Goal: Task Accomplishment & Management: Complete application form

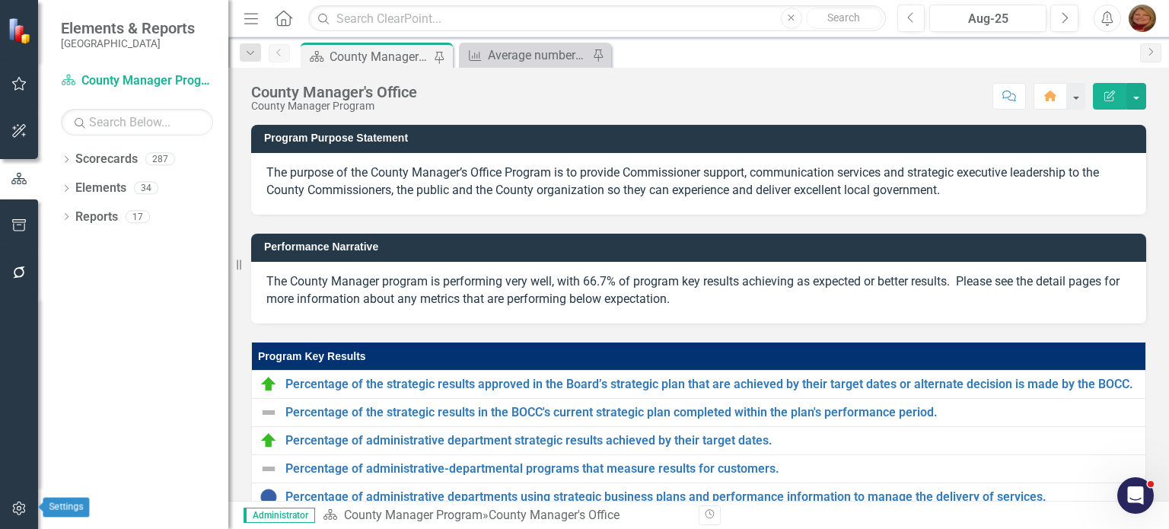
click at [18, 511] on icon "button" at bounding box center [19, 508] width 16 height 12
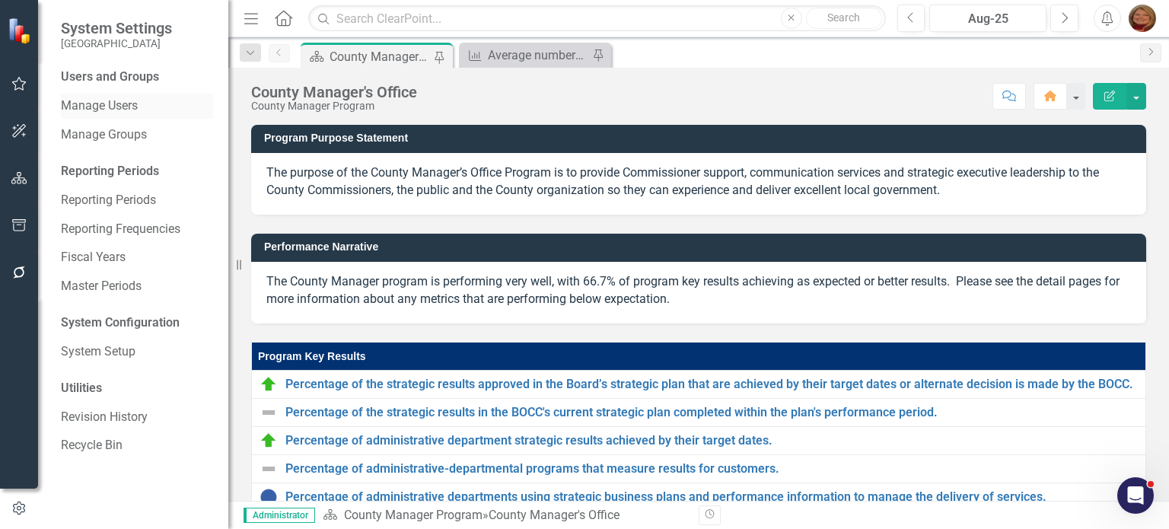
click at [123, 106] on link "Manage Users" at bounding box center [137, 106] width 152 height 18
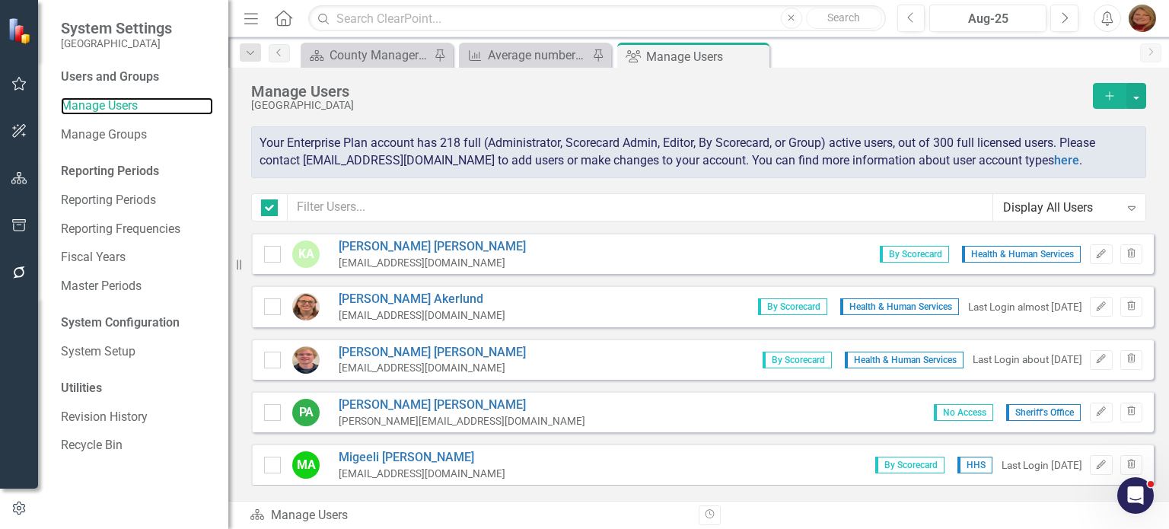
checkbox input "false"
click at [1113, 93] on icon "Add" at bounding box center [1110, 96] width 14 height 11
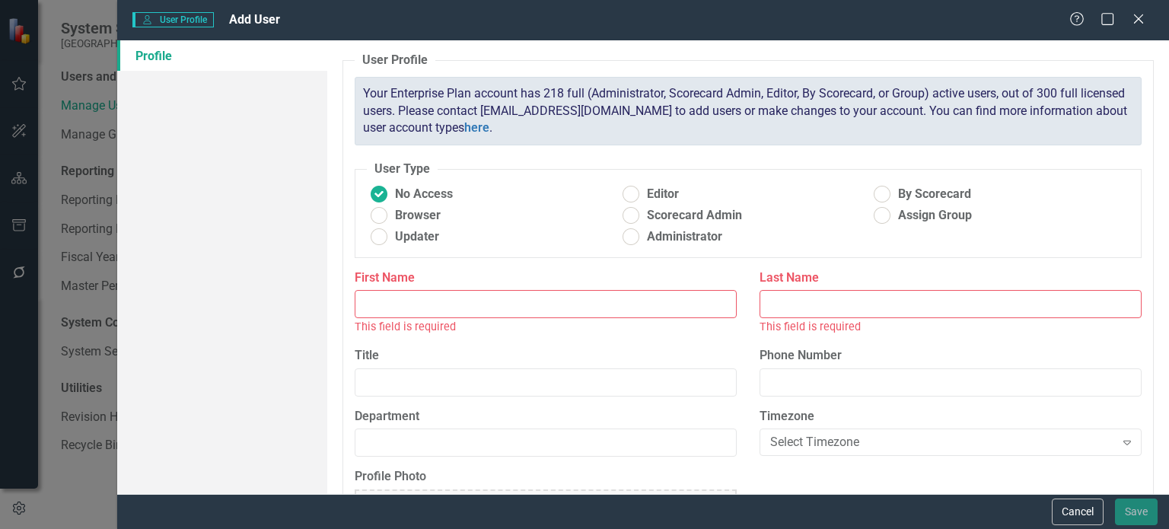
drag, startPoint x: 462, startPoint y: 299, endPoint x: 467, endPoint y: 290, distance: 10.6
click at [462, 299] on input "First Name" at bounding box center [546, 304] width 382 height 28
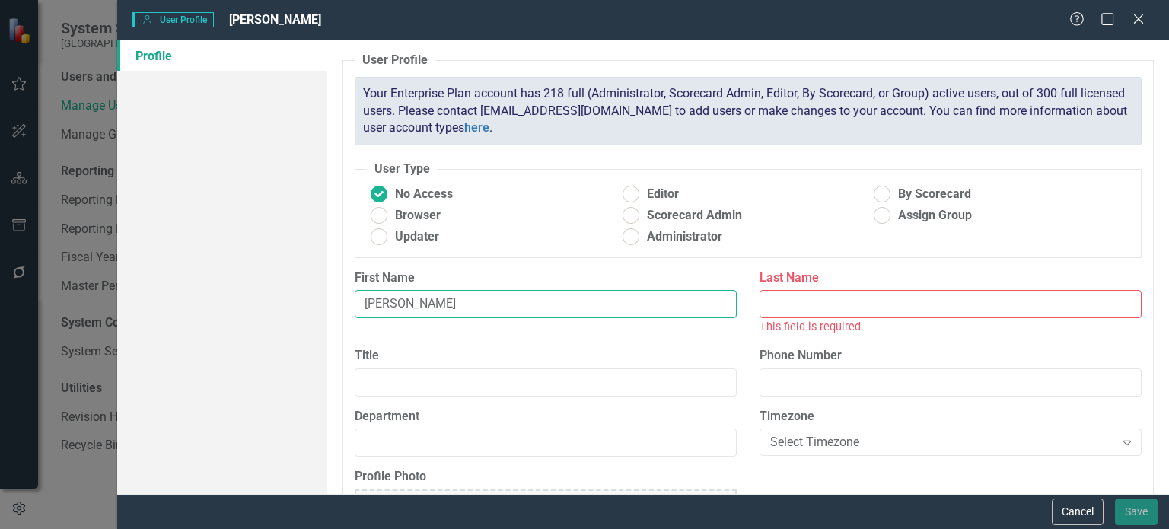
type input "[PERSON_NAME]"
click at [797, 298] on input "Last Name" at bounding box center [951, 304] width 382 height 28
paste input "[PERSON_NAME]"
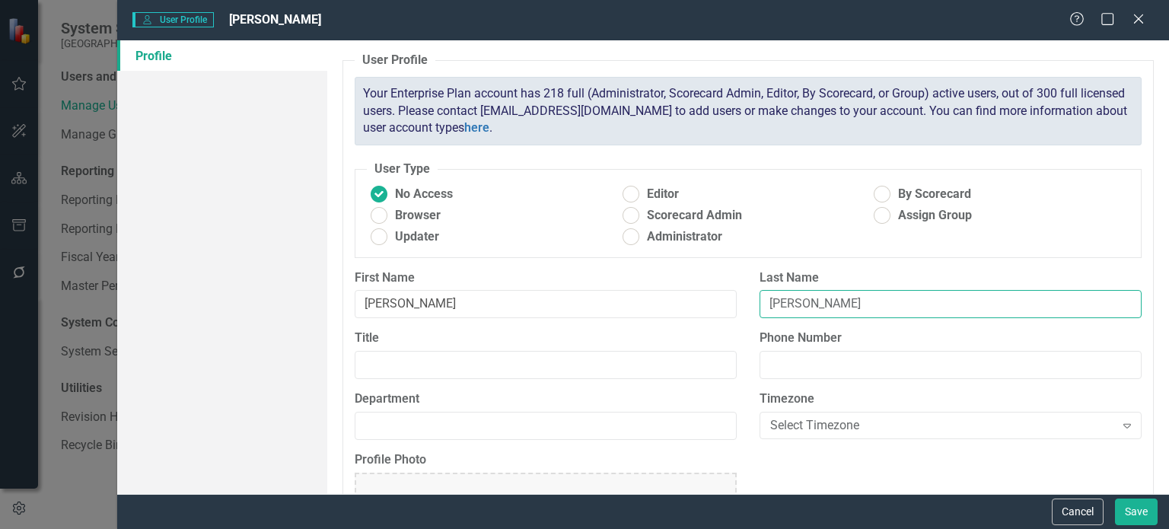
type input "[PERSON_NAME]"
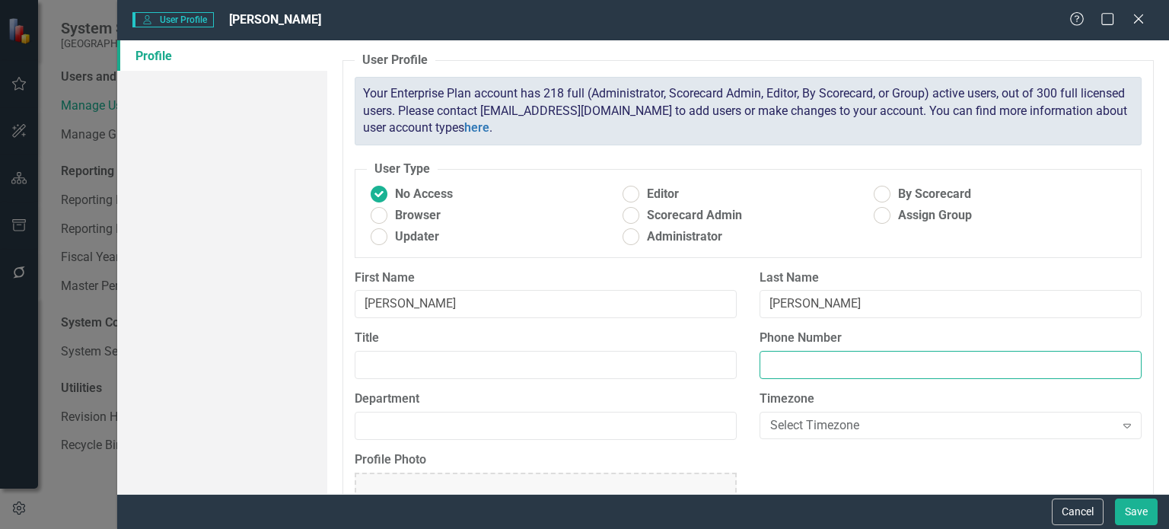
click at [810, 362] on input "Phone Number" at bounding box center [951, 365] width 382 height 28
paste input "mailto:[EMAIL_ADDRESS][DOMAIN_NAME]"
click at [804, 362] on input "mailto:[EMAIL_ADDRESS][DOMAIN_NAME]" at bounding box center [951, 365] width 382 height 28
type input "[EMAIL_ADDRESS][DOMAIN_NAME]"
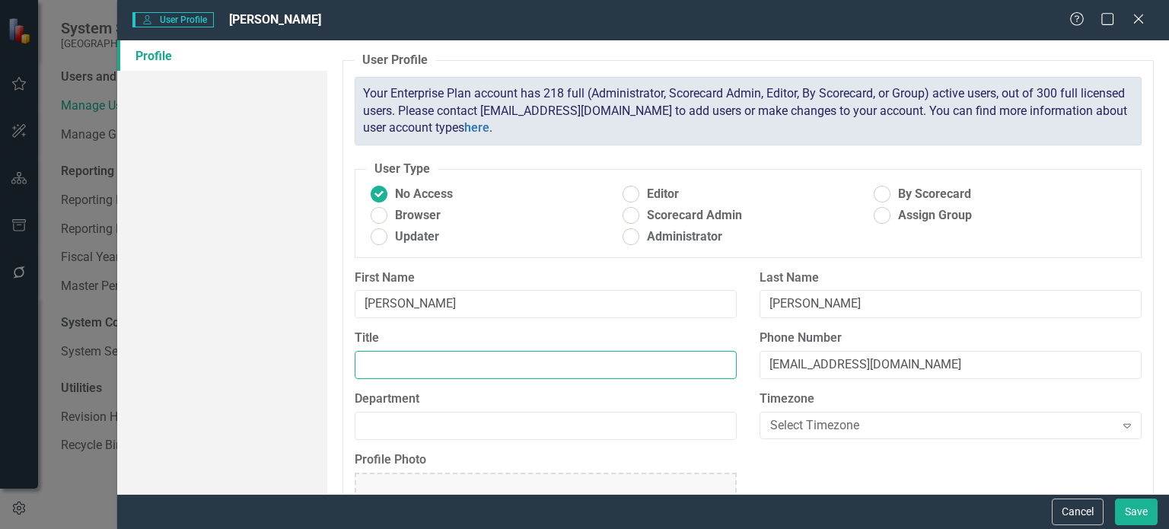
click at [652, 371] on input "Title" at bounding box center [546, 365] width 382 height 28
type input "Eligibility Technician"
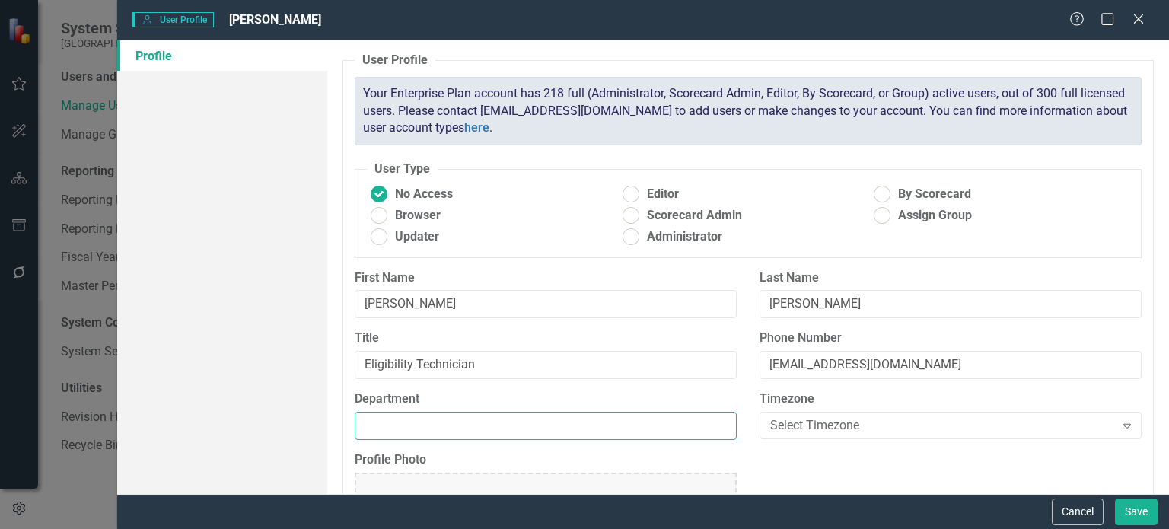
click at [655, 426] on input "Department" at bounding box center [546, 426] width 382 height 28
type input "HHS"
click at [922, 421] on div "Select Timezone" at bounding box center [942, 425] width 344 height 18
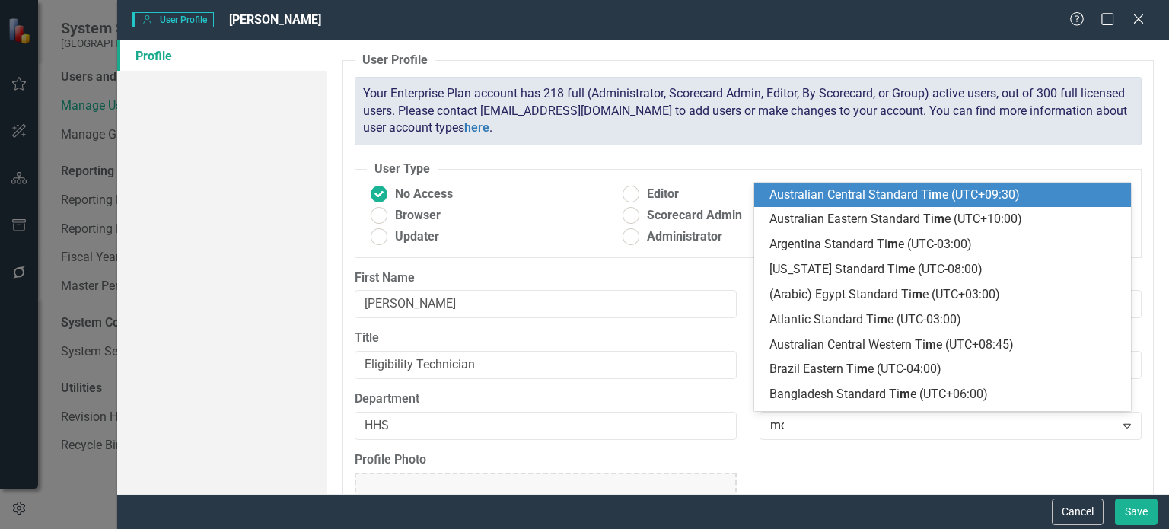
type input "mou"
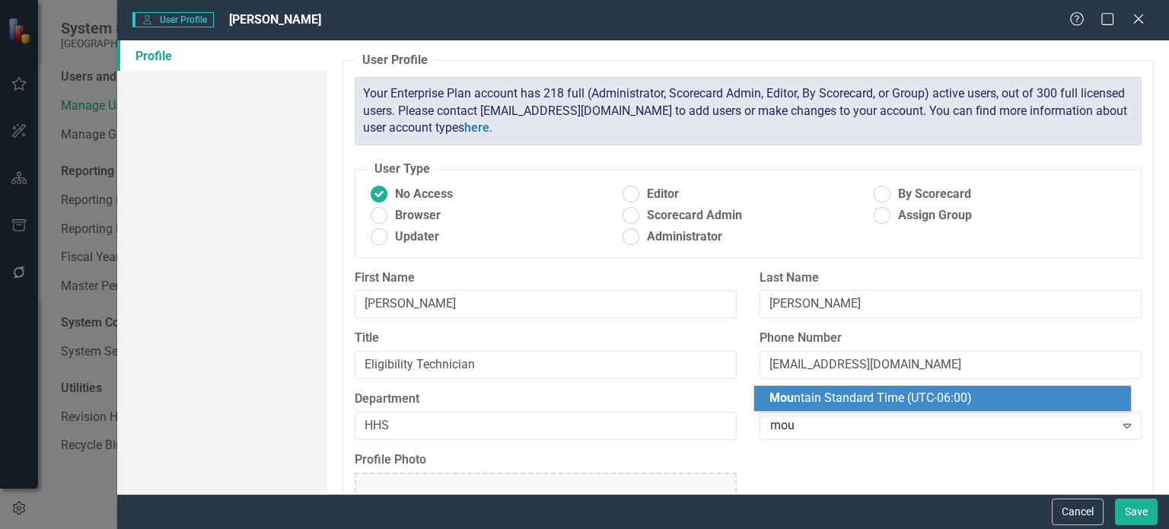
click at [974, 397] on div "Mou ntain Standard Time (UTC-06:00)" at bounding box center [946, 399] width 352 height 18
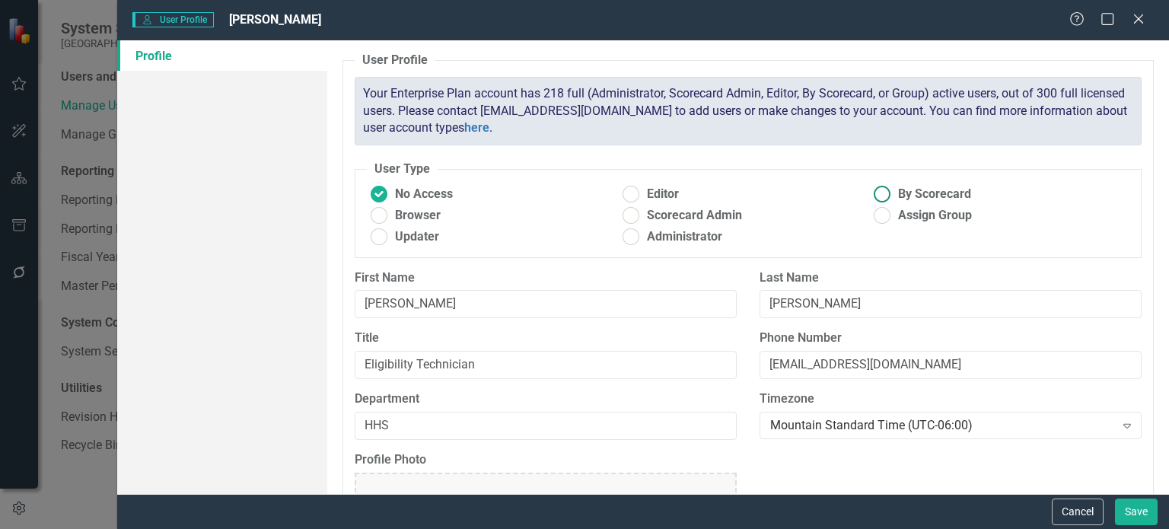
click at [877, 191] on ins at bounding box center [883, 195] width 24 height 24
click at [877, 191] on input "By Scorecard" at bounding box center [883, 195] width 24 height 24
radio input "true"
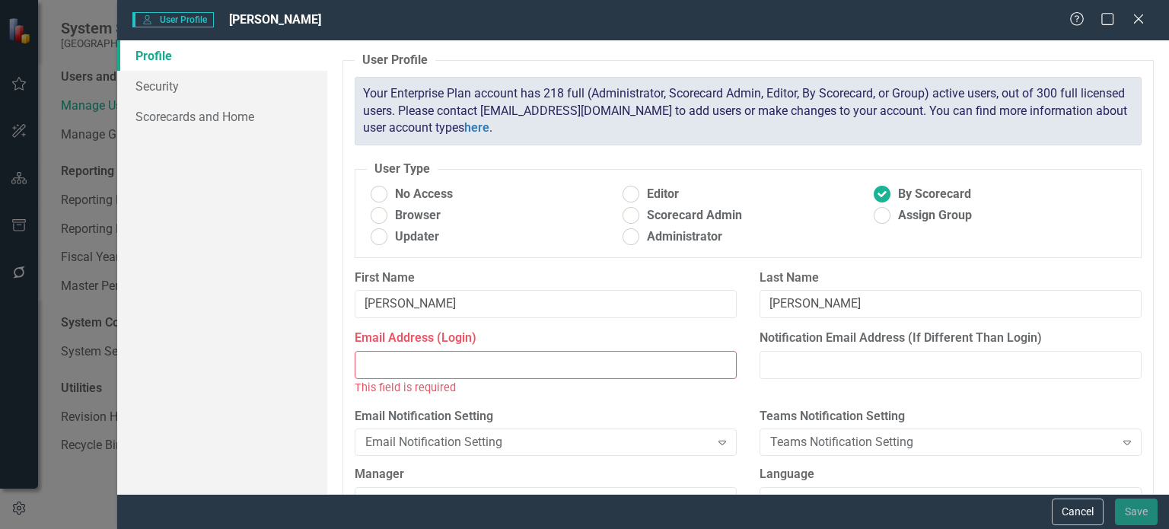
click at [470, 354] on input "Email Address (Login)" at bounding box center [546, 365] width 382 height 28
paste input "mailto:[EMAIL_ADDRESS][DOMAIN_NAME]"
click at [402, 362] on input "mailto:[EMAIL_ADDRESS][DOMAIN_NAME]" at bounding box center [546, 365] width 382 height 28
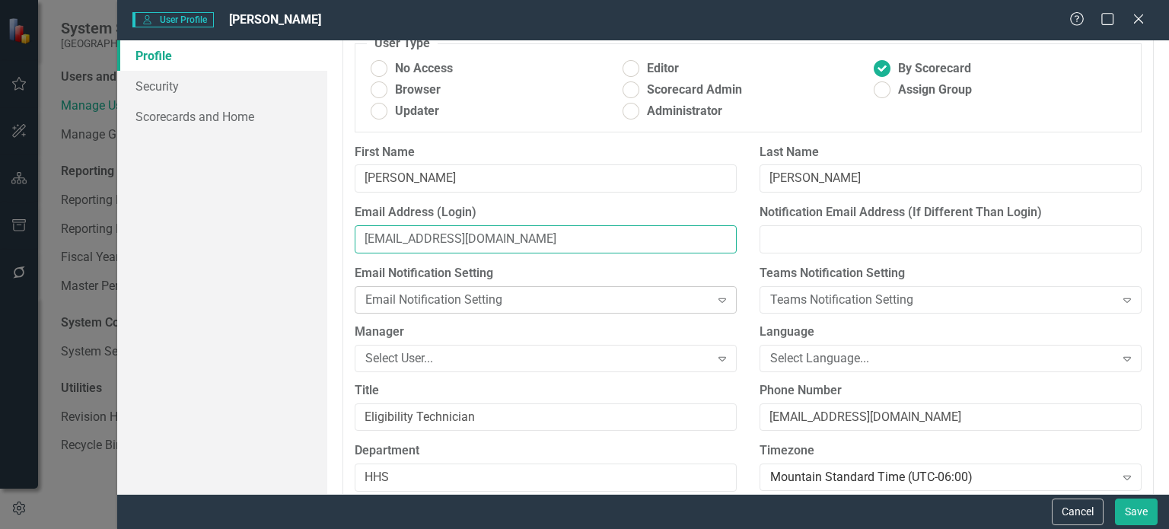
scroll to position [152, 0]
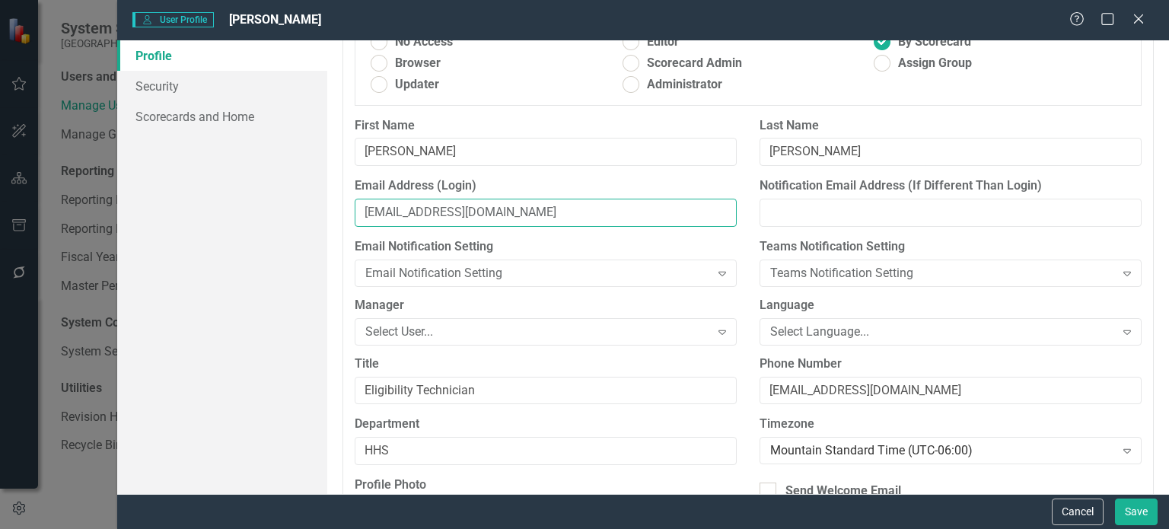
type input "[EMAIL_ADDRESS][DOMAIN_NAME]"
click at [537, 328] on div "Select User..." at bounding box center [537, 332] width 344 height 18
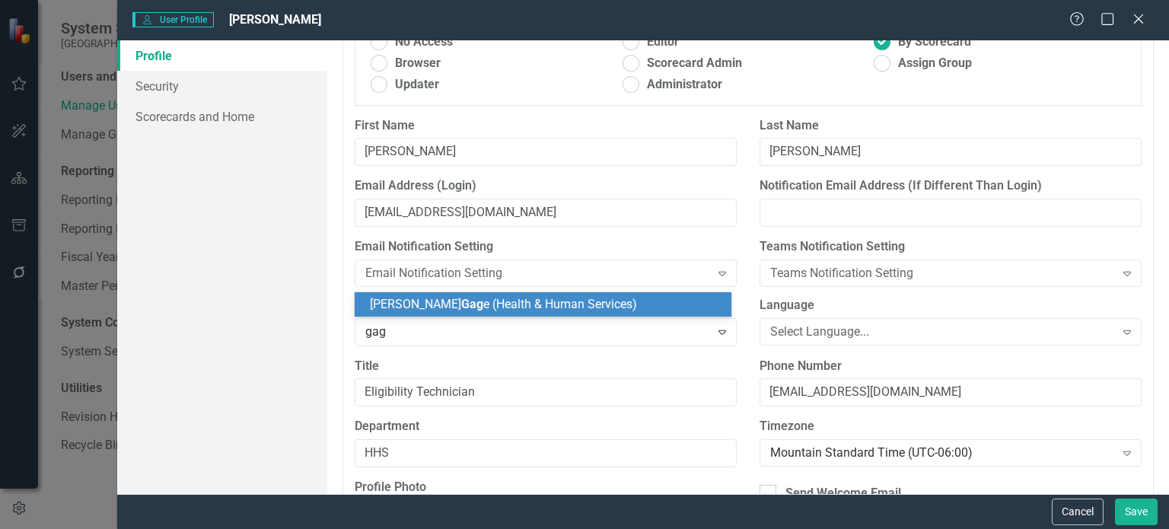
type input "gage"
click at [558, 307] on span "[PERSON_NAME] (Health & Human Services)" at bounding box center [502, 304] width 265 height 14
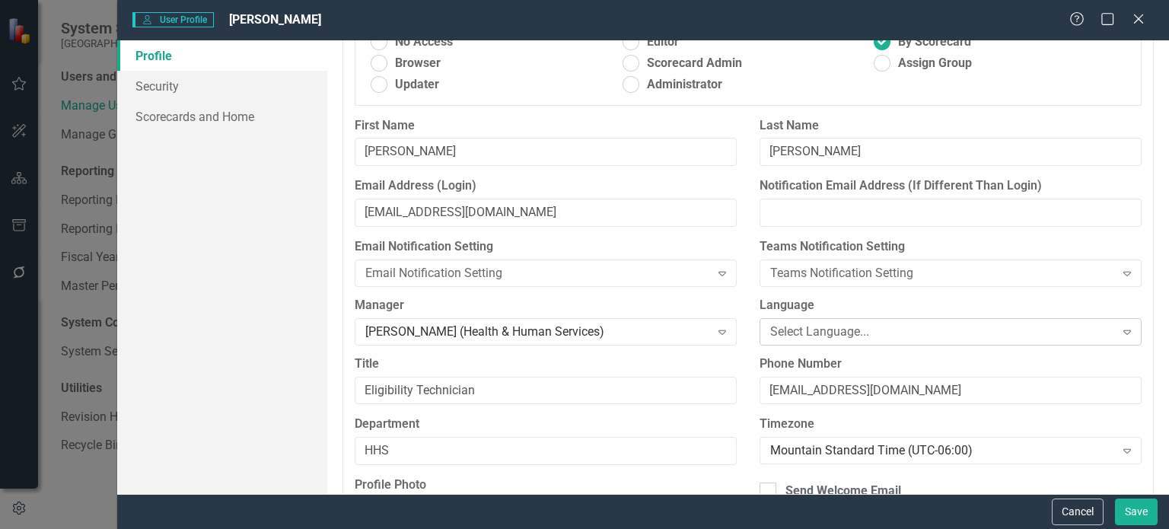
click at [795, 327] on div "Select Language..." at bounding box center [942, 332] width 344 height 18
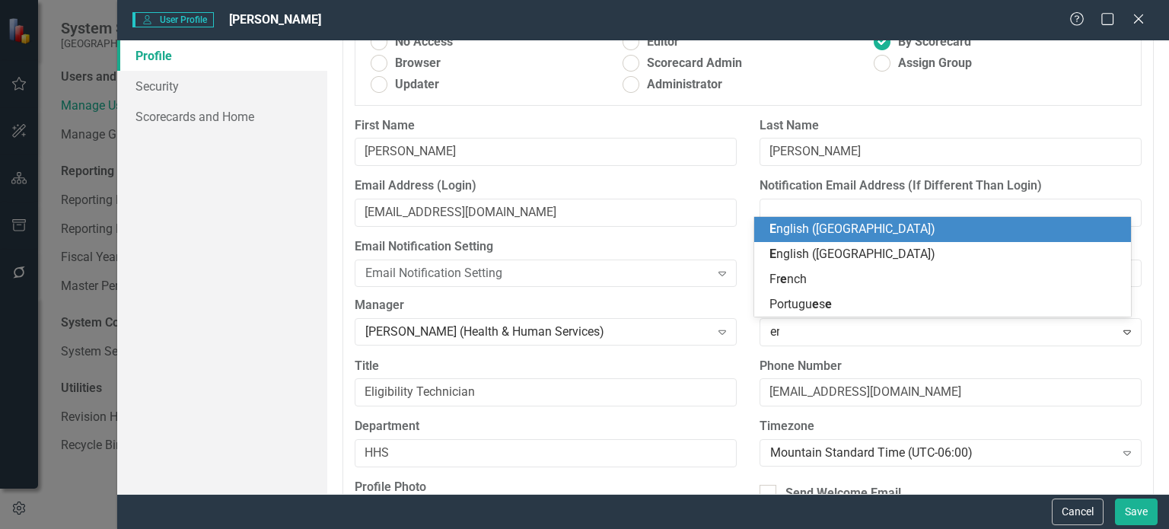
type input "eng"
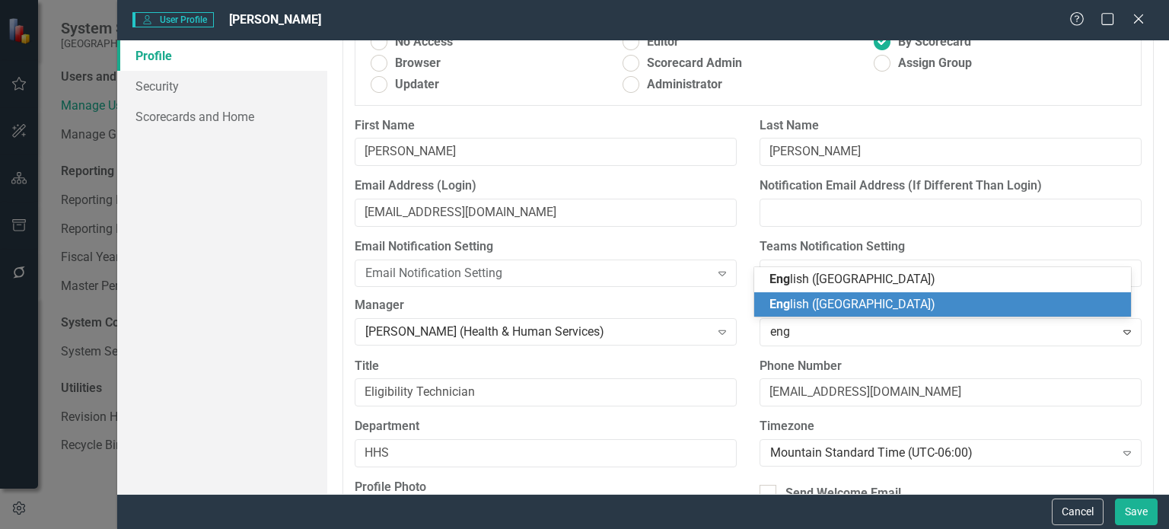
click at [856, 308] on div "Eng lish ([GEOGRAPHIC_DATA])" at bounding box center [946, 305] width 352 height 18
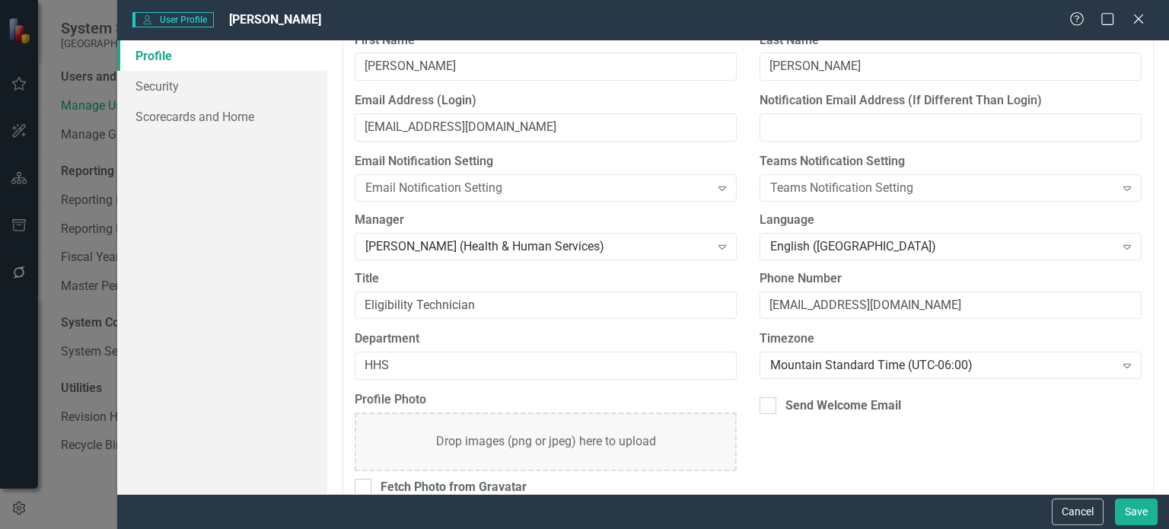
scroll to position [260, 0]
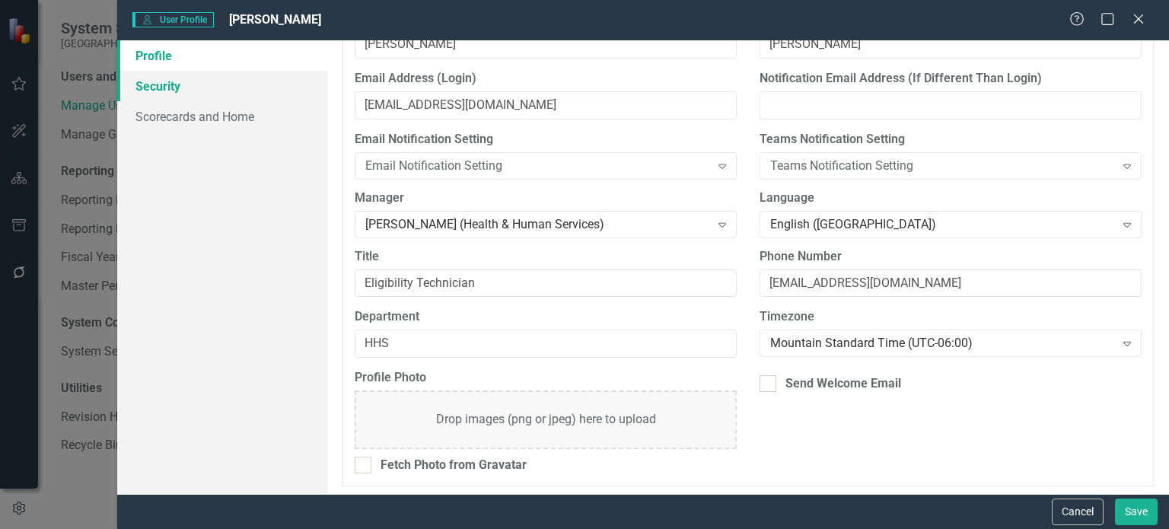
click at [190, 91] on link "Security" at bounding box center [222, 86] width 210 height 30
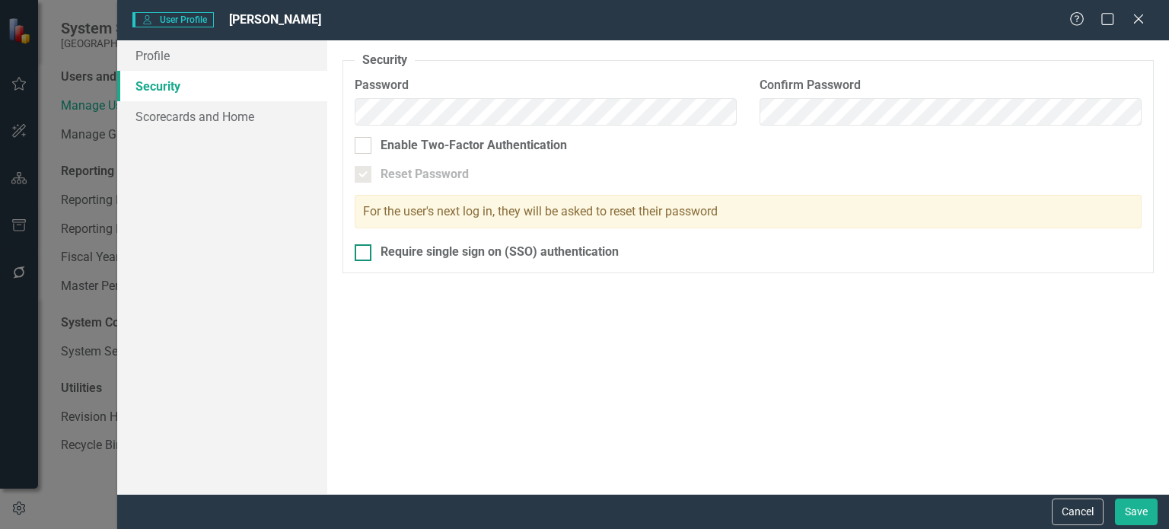
click at [362, 258] on div at bounding box center [363, 252] width 17 height 17
click at [362, 254] on input "Require single sign on (SSO) authentication" at bounding box center [360, 249] width 10 height 10
checkbox input "true"
click at [240, 118] on link "Scorecards and Home" at bounding box center [222, 116] width 210 height 30
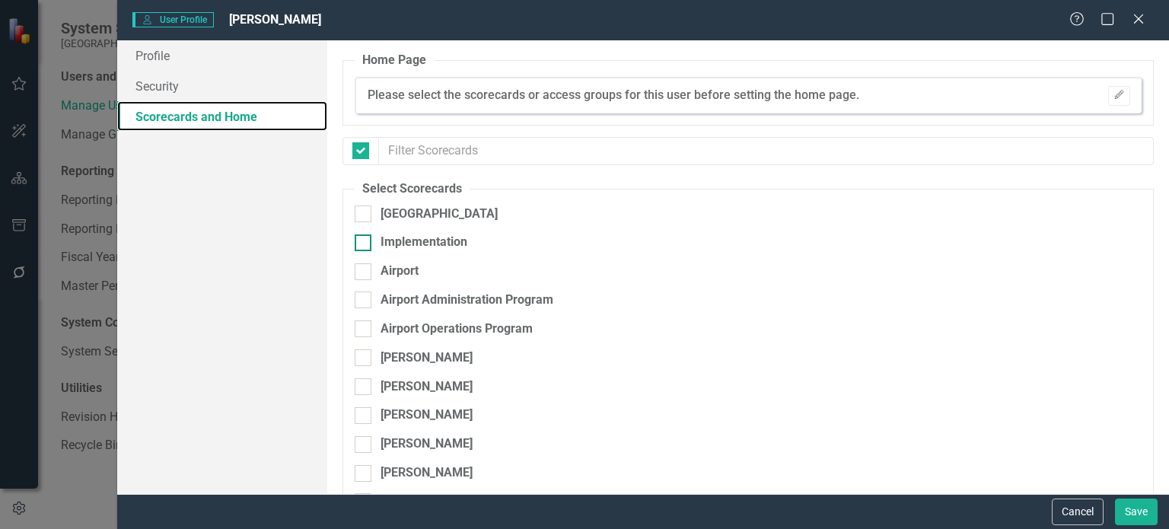
checkbox input "false"
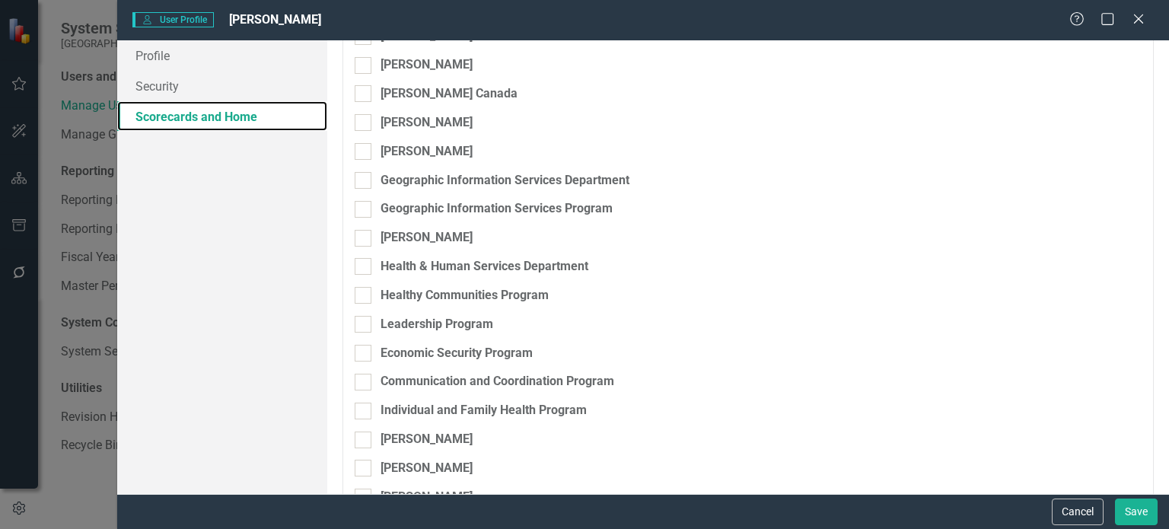
scroll to position [2817, 0]
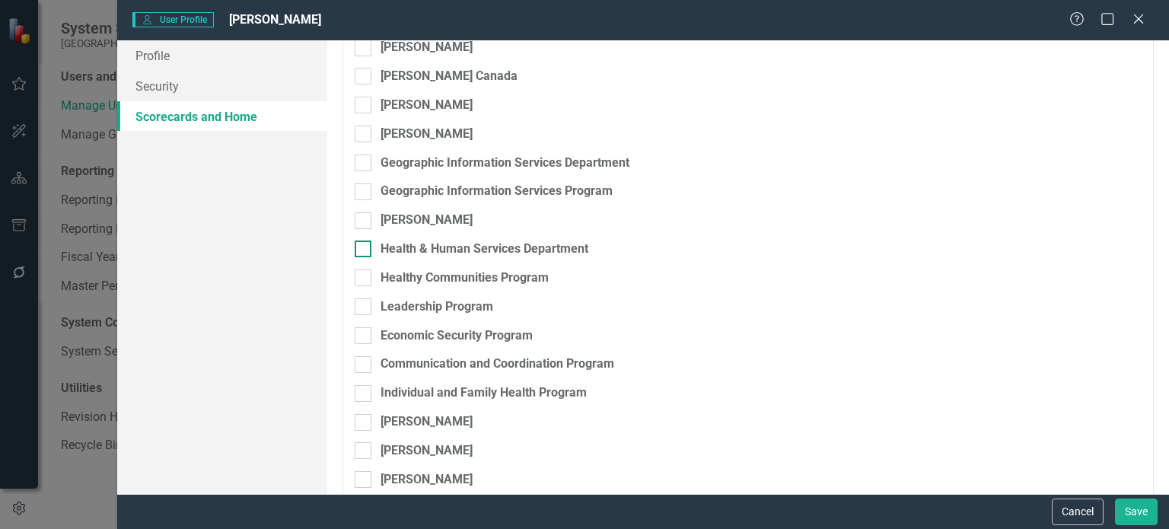
click at [366, 254] on div at bounding box center [363, 249] width 17 height 17
click at [365, 250] on input "Health & Human Services Department" at bounding box center [360, 246] width 10 height 10
checkbox input "true"
drag, startPoint x: 367, startPoint y: 280, endPoint x: 362, endPoint y: 307, distance: 27.0
click at [366, 281] on div at bounding box center [363, 277] width 17 height 17
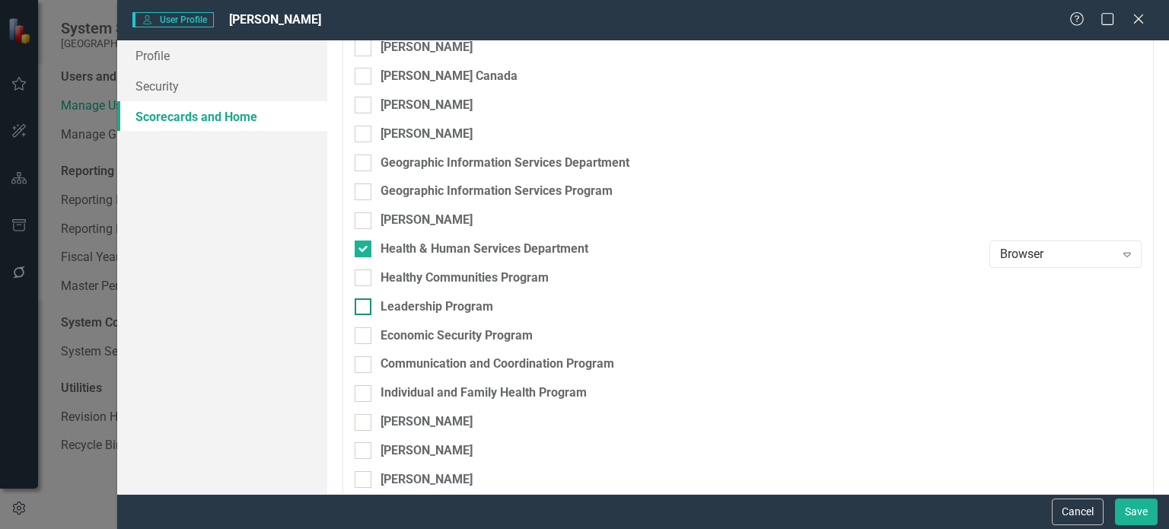
click at [365, 279] on input "Healthy Communities Program" at bounding box center [360, 274] width 10 height 10
checkbox input "true"
click at [365, 308] on div at bounding box center [363, 306] width 17 height 17
click at [365, 308] on input "Leadership Program" at bounding box center [360, 303] width 10 height 10
checkbox input "true"
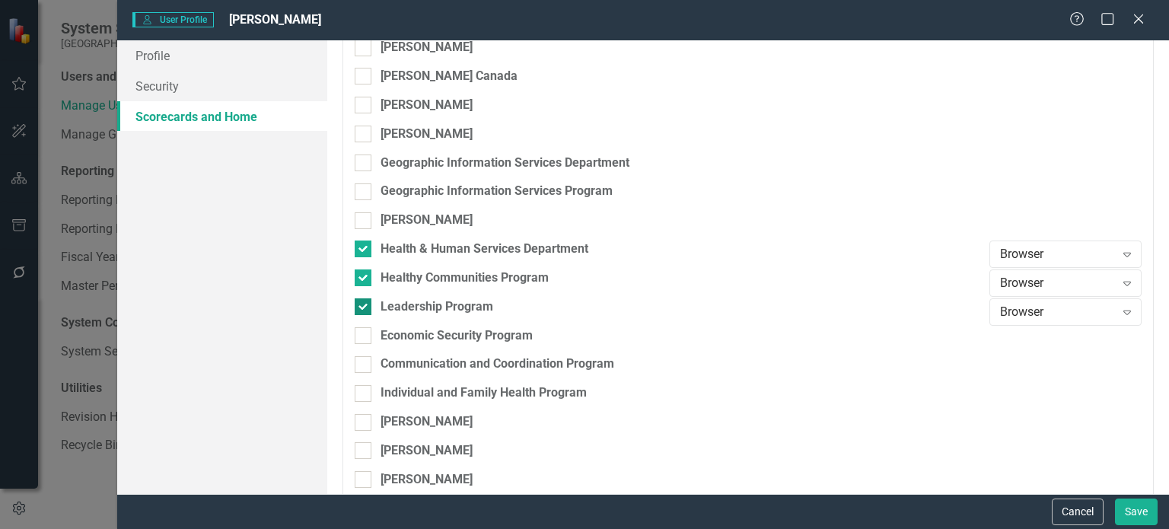
scroll to position [2893, 0]
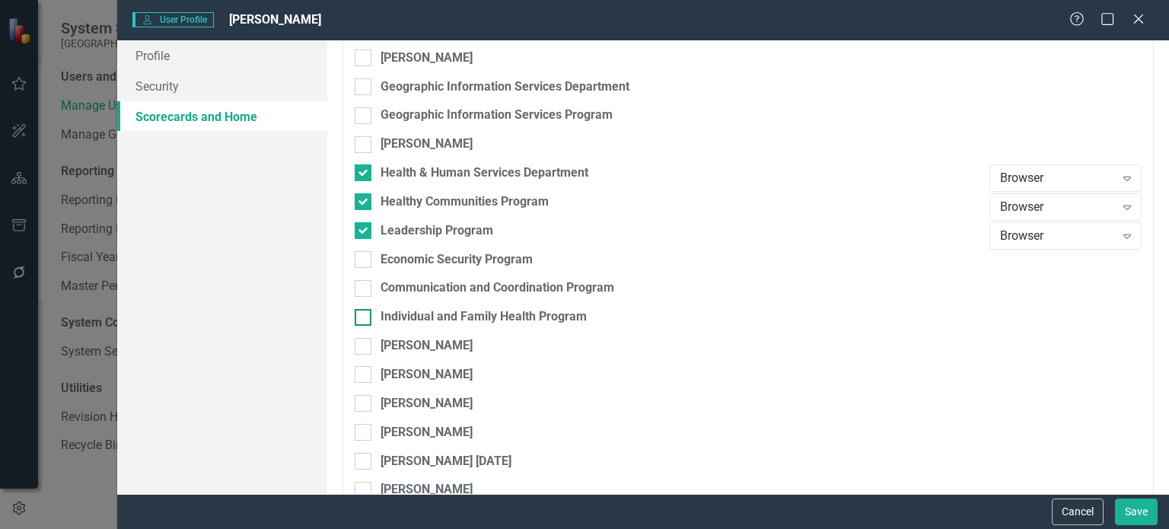
click at [365, 314] on div at bounding box center [363, 317] width 17 height 17
click at [365, 314] on input "Individual and Family Health Program" at bounding box center [360, 314] width 10 height 10
checkbox input "true"
click at [365, 288] on div at bounding box center [363, 288] width 17 height 17
click at [365, 288] on input "Communication and Coordination Program" at bounding box center [360, 285] width 10 height 10
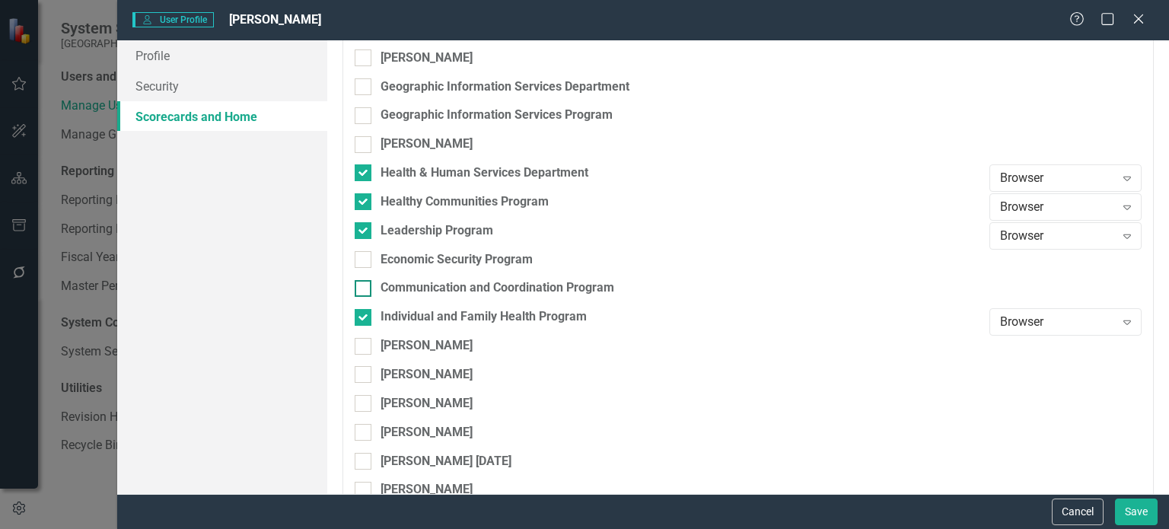
checkbox input "true"
click at [364, 262] on div at bounding box center [363, 259] width 17 height 17
click at [364, 261] on input "Economic Security Program" at bounding box center [360, 256] width 10 height 10
checkbox input "true"
click at [1142, 508] on button "Save" at bounding box center [1136, 512] width 43 height 27
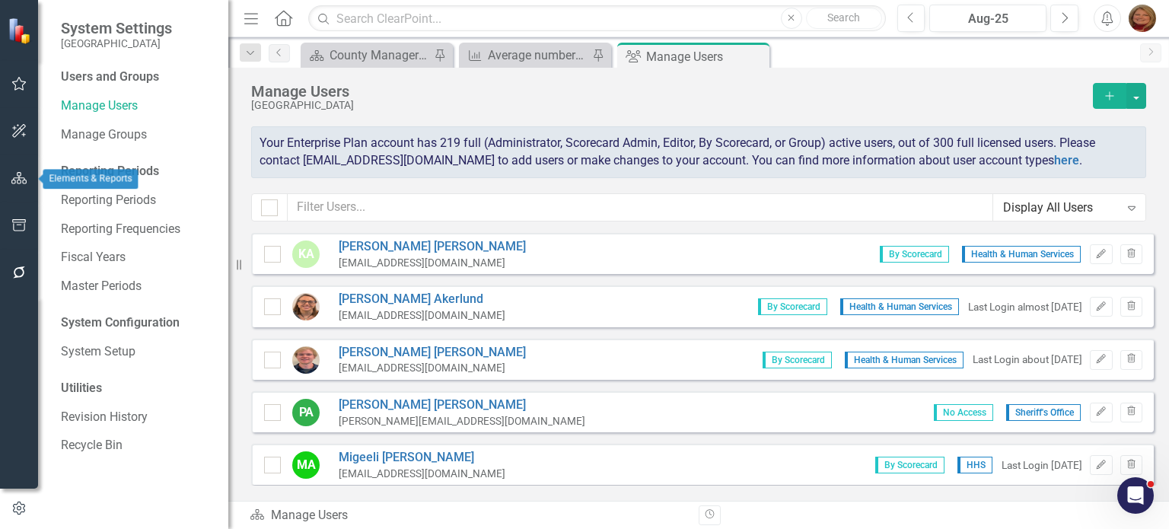
click at [15, 185] on button "button" at bounding box center [19, 179] width 34 height 32
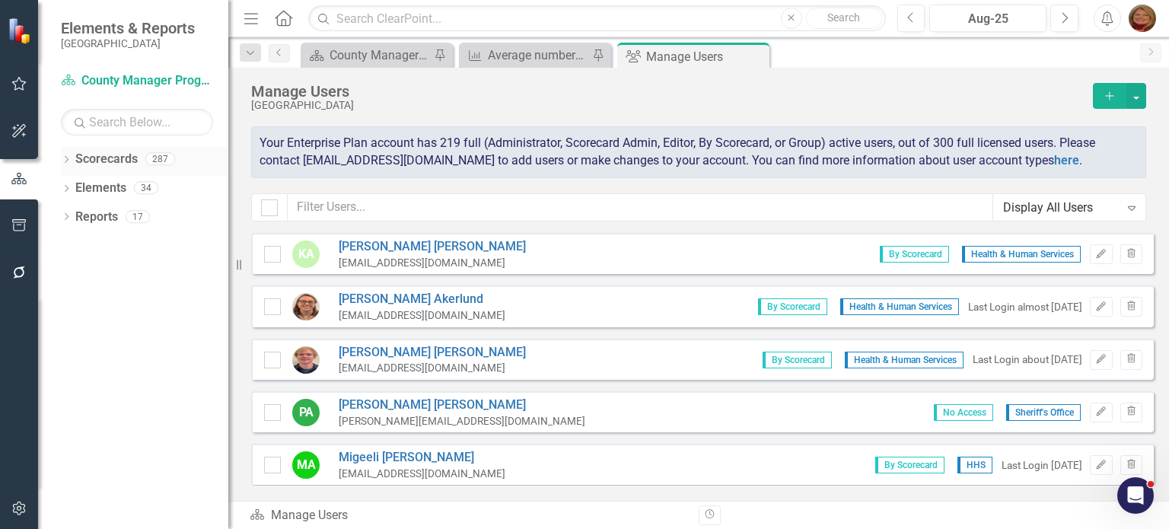
click at [97, 161] on link "Scorecards" at bounding box center [106, 160] width 62 height 18
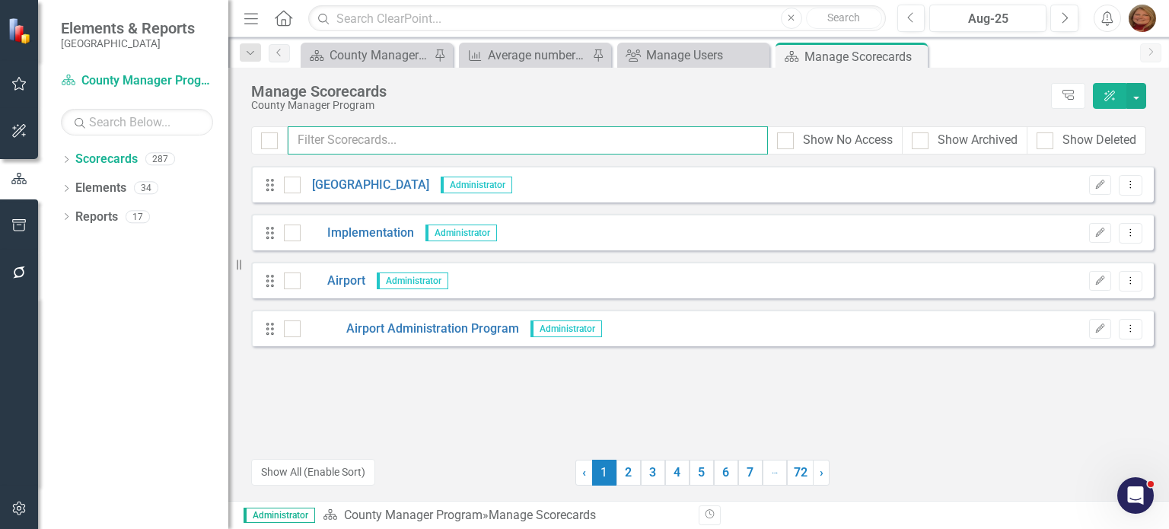
click at [351, 144] on input "text" at bounding box center [528, 140] width 480 height 28
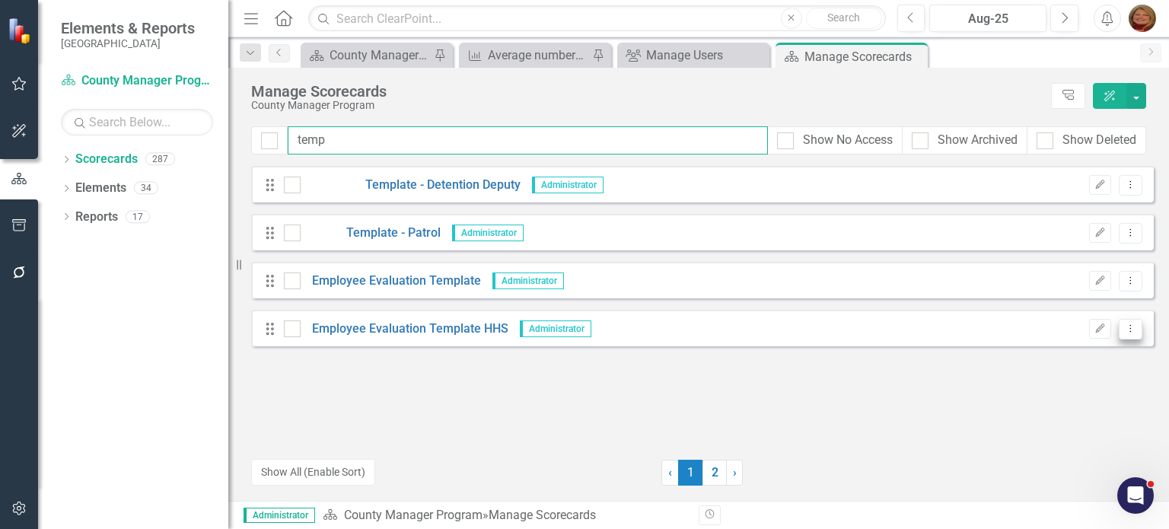
type input "temp"
click at [1127, 328] on icon "Dropdown Menu" at bounding box center [1130, 329] width 13 height 10
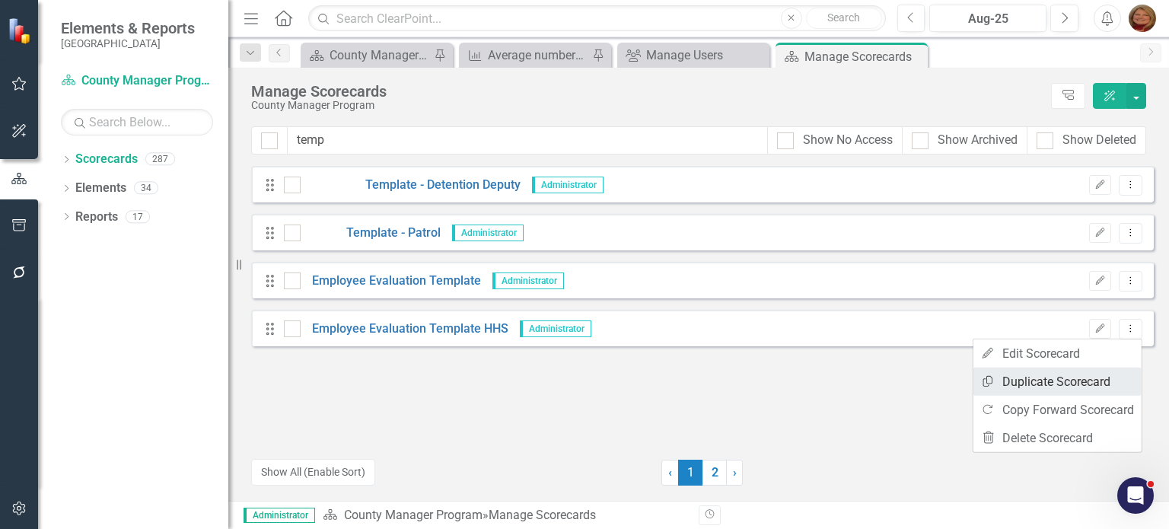
click at [1097, 378] on link "Copy Duplicate Scorecard" at bounding box center [1058, 382] width 168 height 28
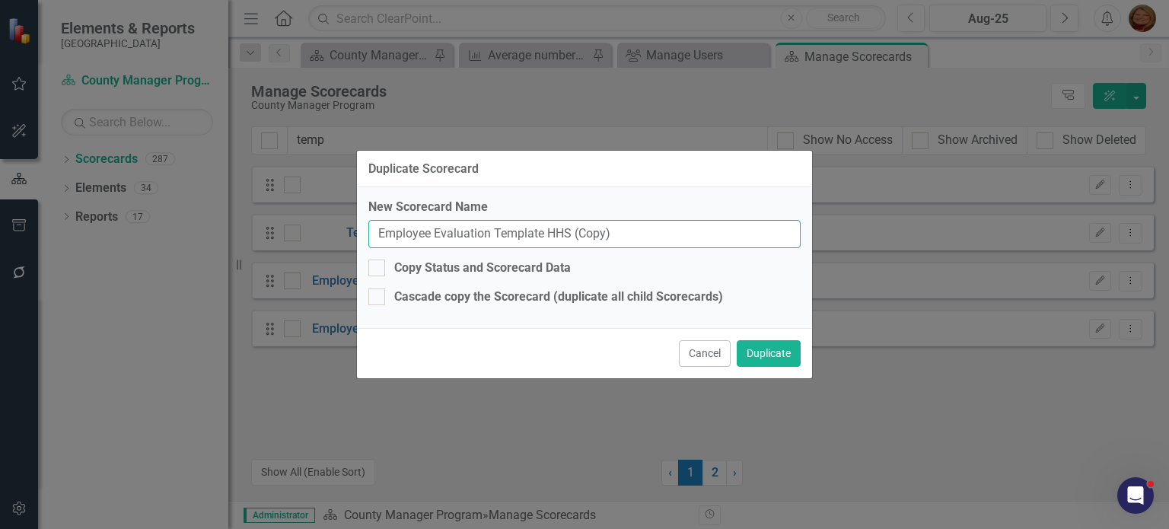
drag, startPoint x: 623, startPoint y: 235, endPoint x: 238, endPoint y: 255, distance: 385.7
click at [238, 255] on div "Duplicate Scorecard New Scorecard Name Employee Evaluation Template HHS (Copy) …" at bounding box center [584, 264] width 1169 height 529
click at [475, 234] on input "[PERSON_NAME]" at bounding box center [584, 234] width 432 height 28
paste input "[PERSON_NAME]"
type input "[PERSON_NAME]"
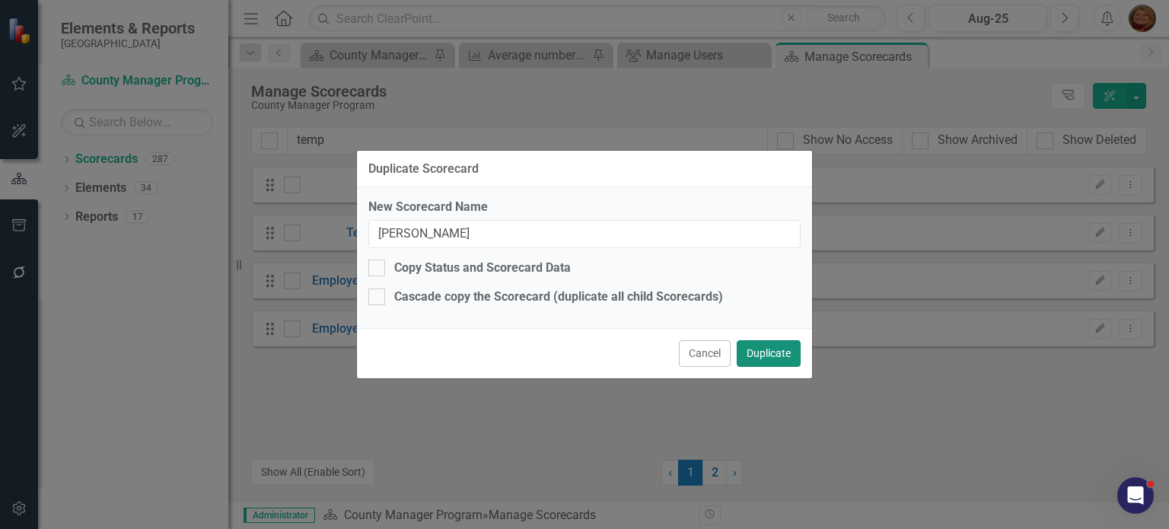
click at [764, 351] on button "Duplicate" at bounding box center [769, 353] width 64 height 27
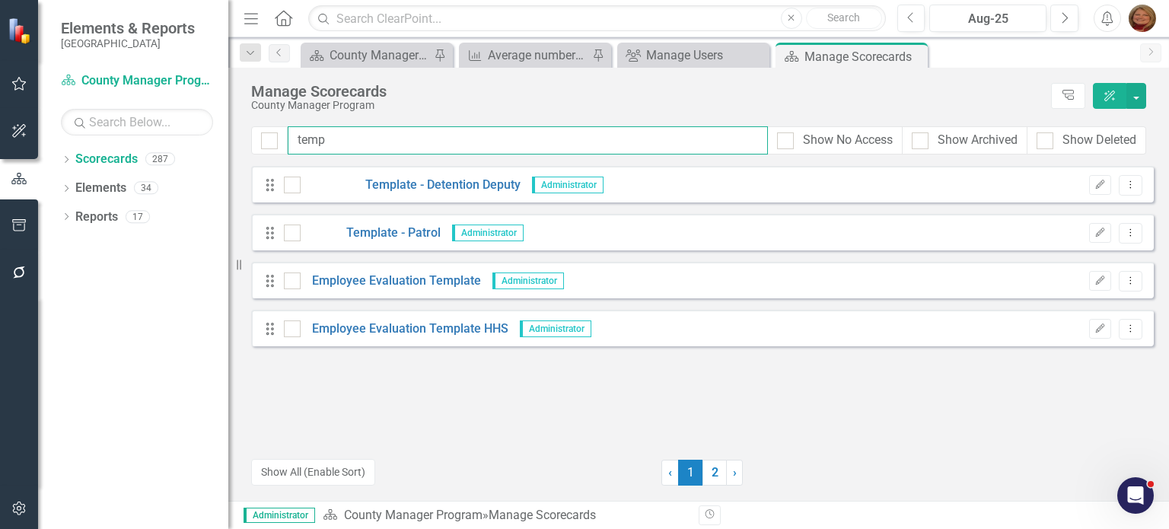
drag, startPoint x: 341, startPoint y: 140, endPoint x: 219, endPoint y: 130, distance: 122.2
click at [219, 131] on div "Elements & Reports Gunnison County Scorecard County Manager Program Search Drop…" at bounding box center [584, 264] width 1169 height 529
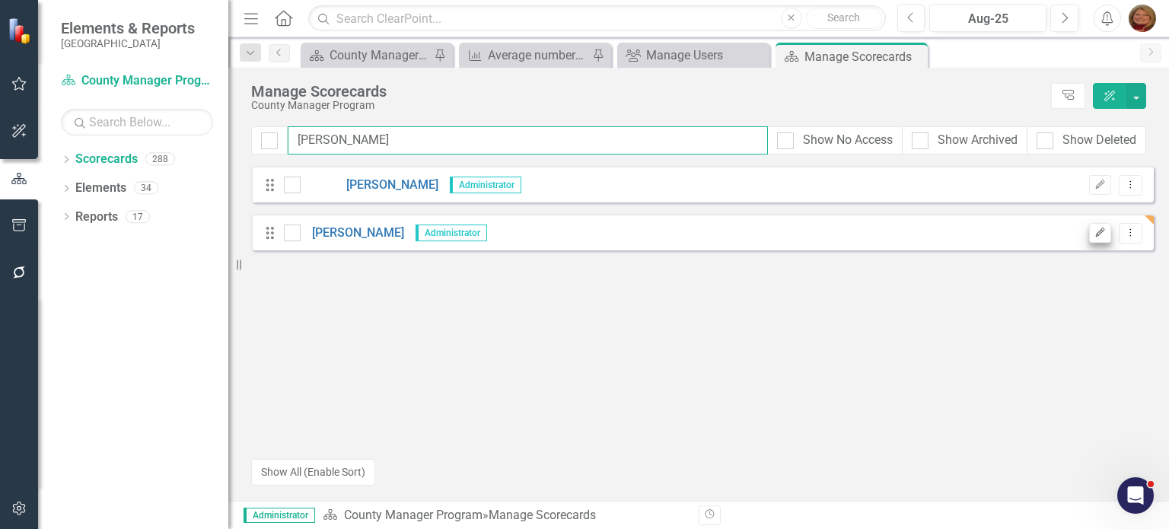
type input "[PERSON_NAME]"
click at [1103, 234] on icon "Edit" at bounding box center [1100, 232] width 11 height 9
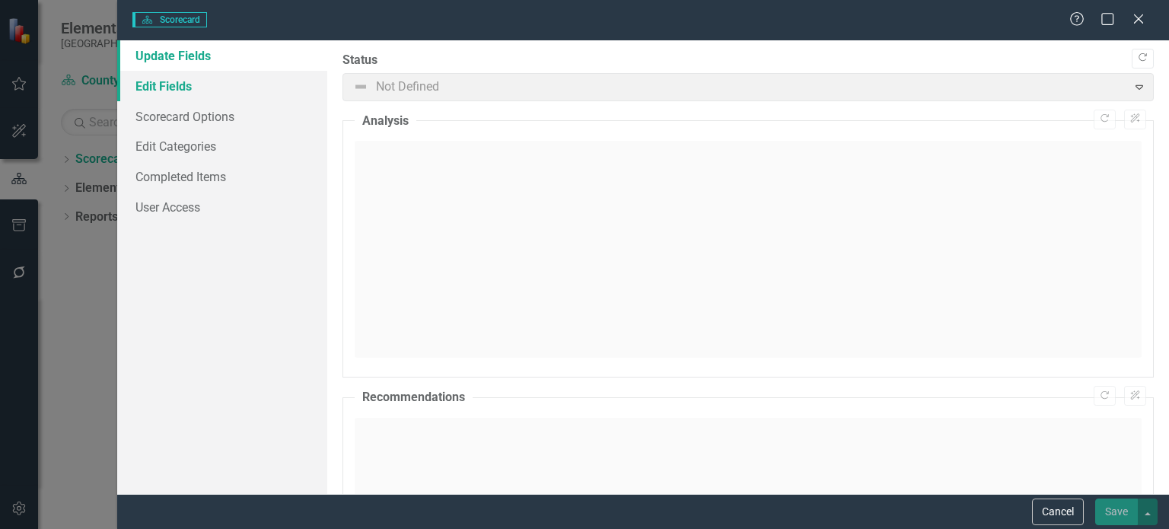
click at [206, 88] on link "Edit Fields" at bounding box center [222, 86] width 210 height 30
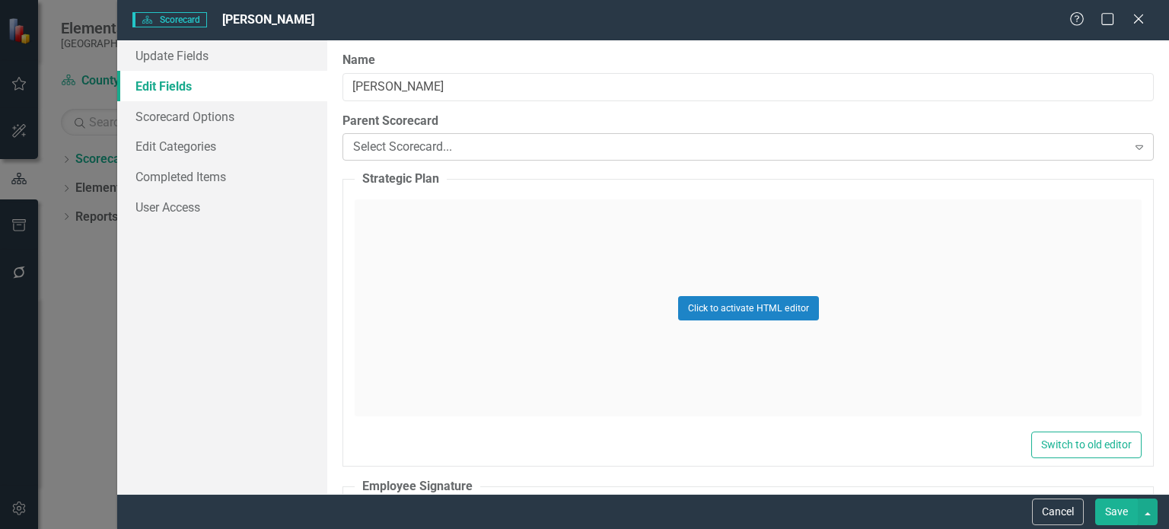
click at [416, 150] on div "Select Scorecard..." at bounding box center [739, 148] width 773 height 18
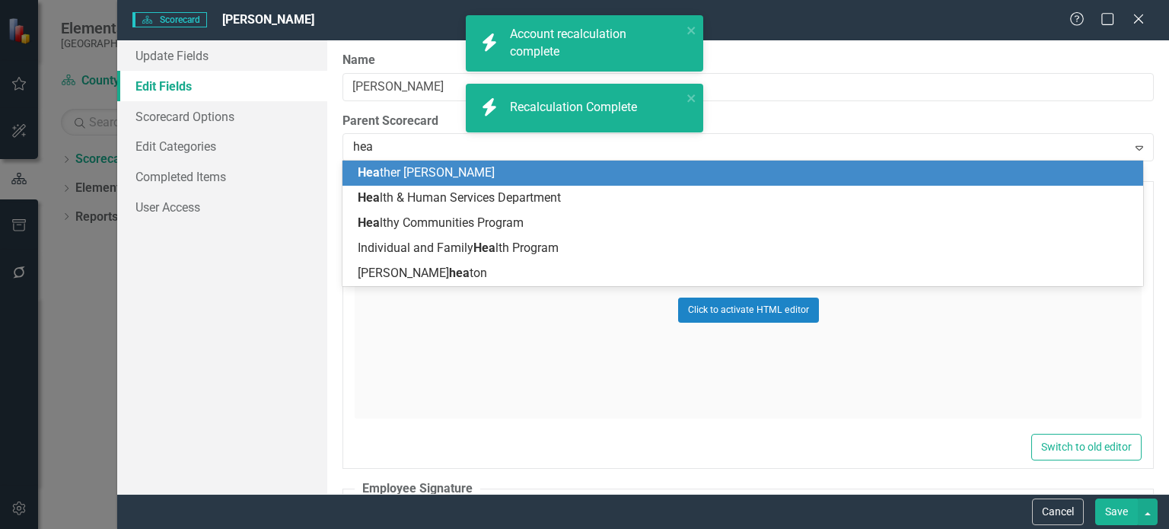
type input "heal"
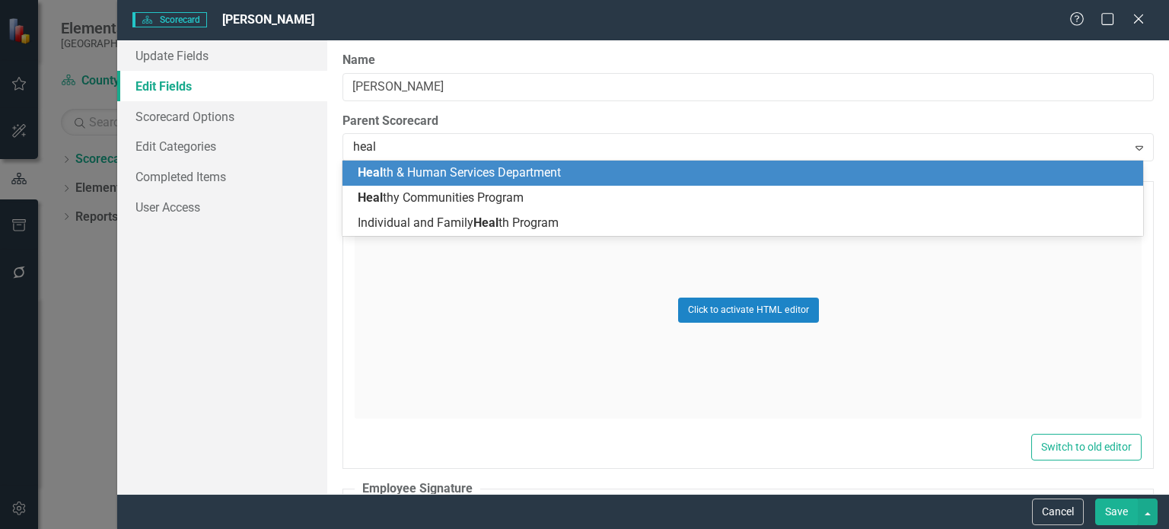
click at [493, 168] on span "Heal th & Human Services Department" at bounding box center [459, 172] width 203 height 14
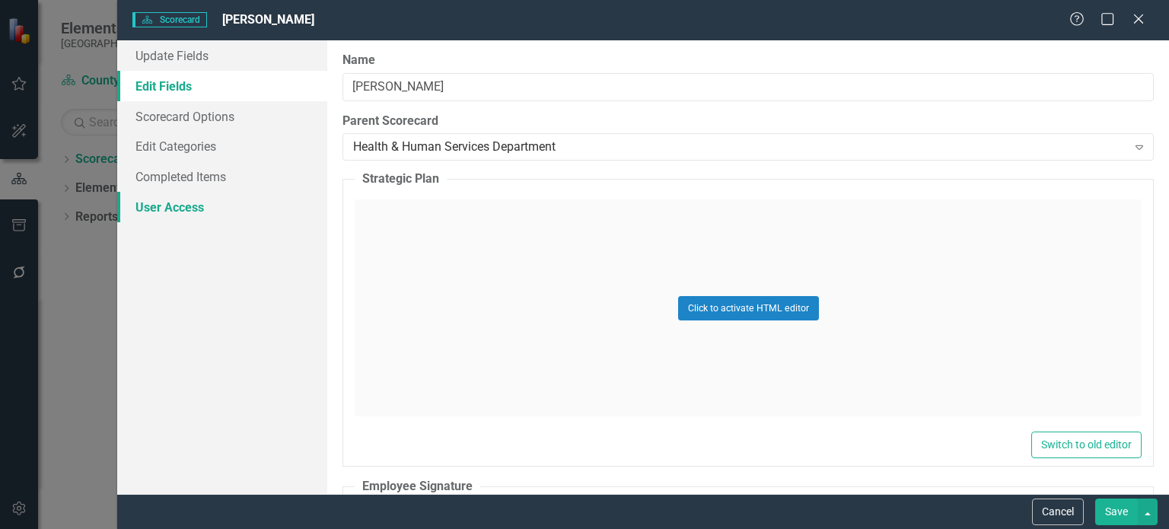
click at [197, 205] on link "User Access" at bounding box center [222, 207] width 210 height 30
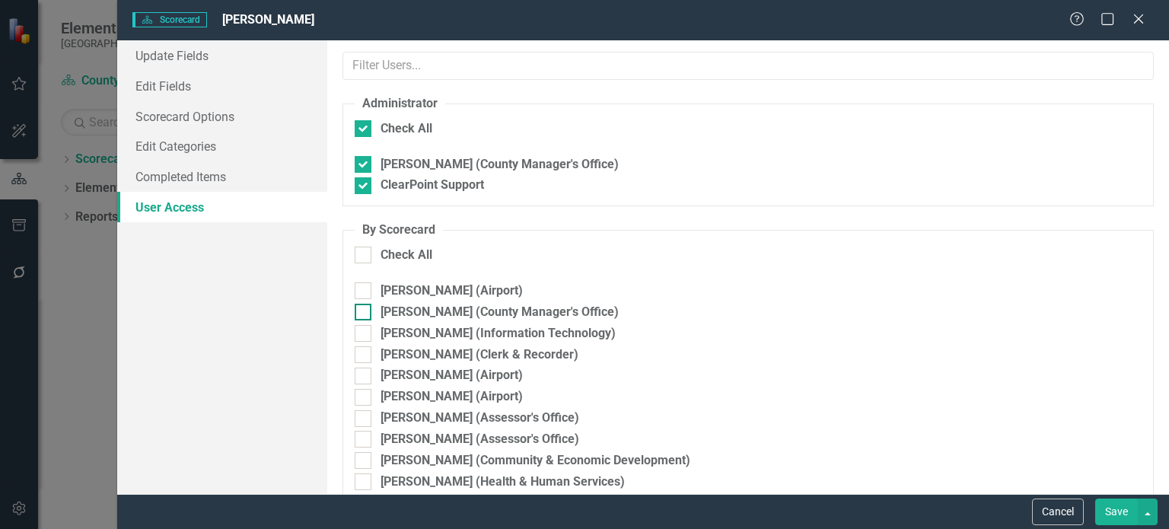
click at [367, 308] on div at bounding box center [363, 312] width 17 height 17
click at [365, 308] on input "[PERSON_NAME] (County Manager's Office)" at bounding box center [360, 309] width 10 height 10
checkbox input "true"
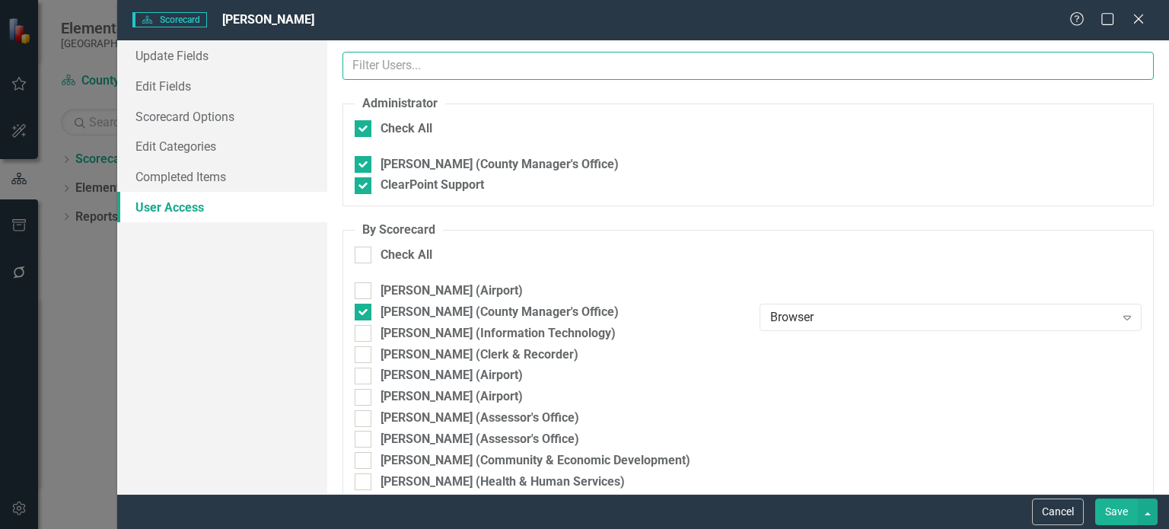
click at [439, 66] on input "text" at bounding box center [748, 66] width 811 height 28
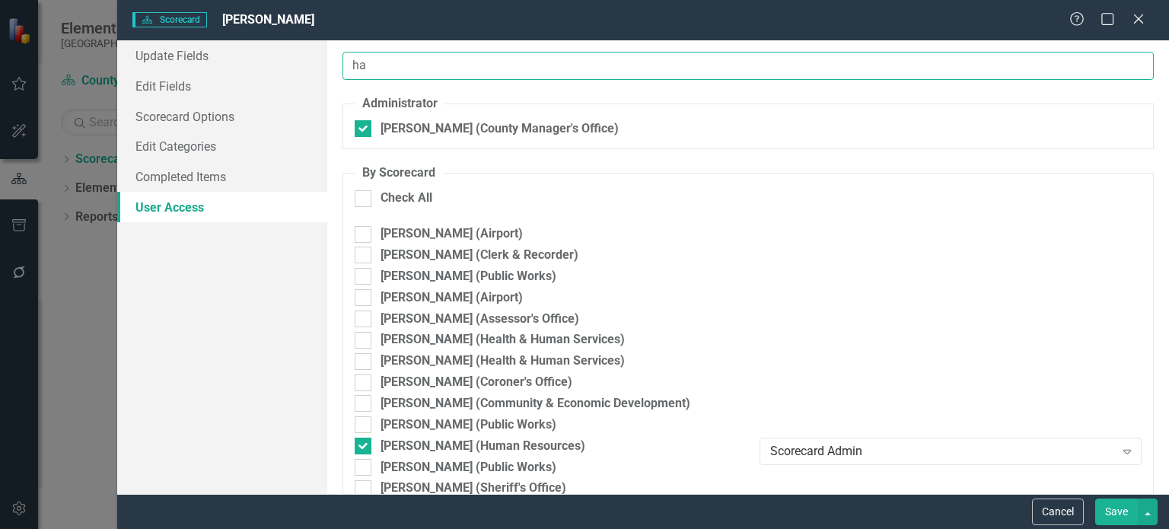
type input "h"
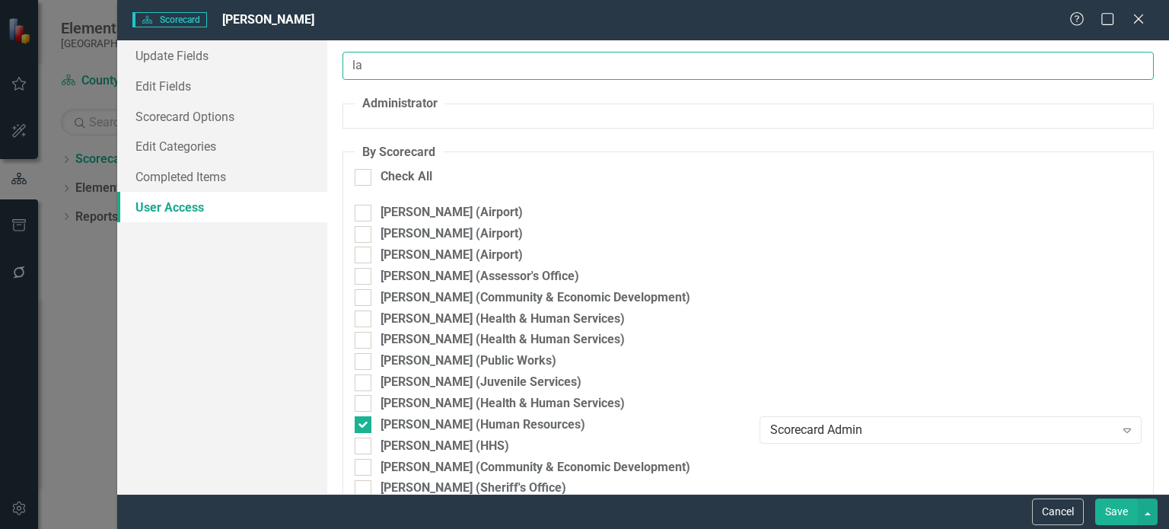
type input "l"
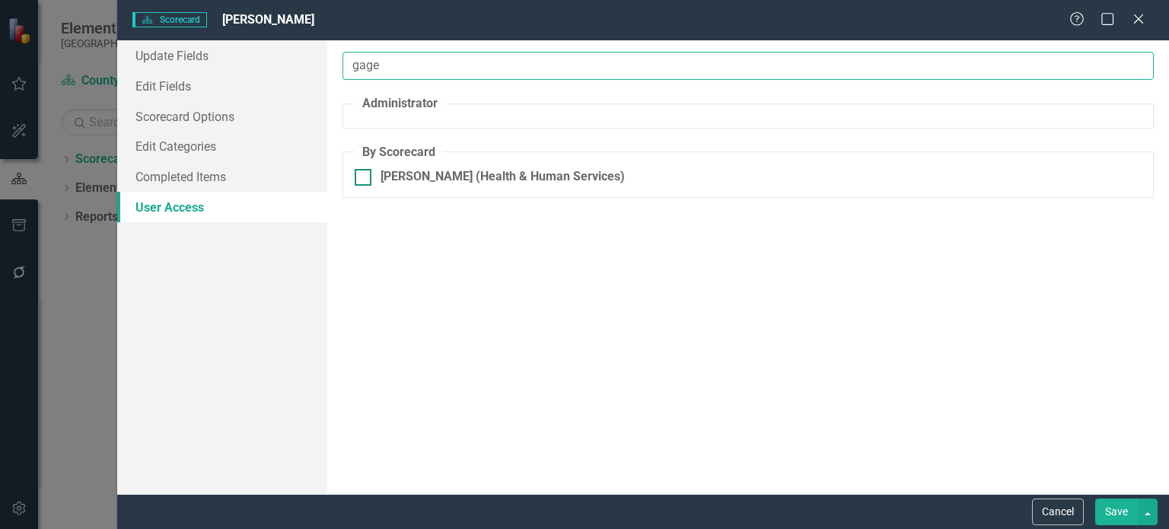
type input "gage"
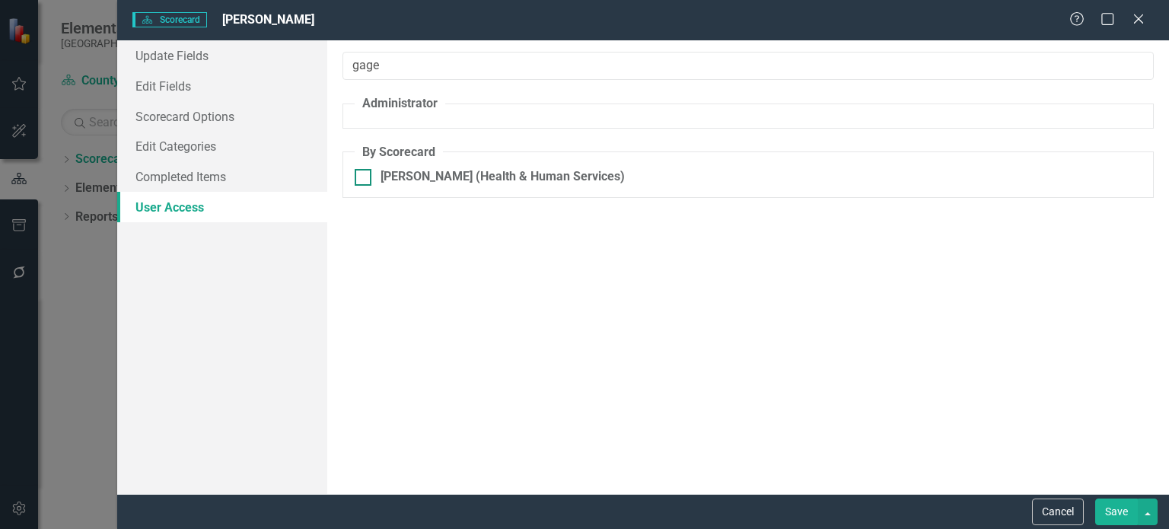
drag, startPoint x: 365, startPoint y: 176, endPoint x: 432, endPoint y: 179, distance: 67.8
click at [365, 176] on div at bounding box center [363, 177] width 17 height 17
click at [365, 176] on input "[PERSON_NAME] (Health & Human Services)" at bounding box center [360, 174] width 10 height 10
checkbox input "true"
click at [832, 174] on div "Browser" at bounding box center [942, 183] width 344 height 18
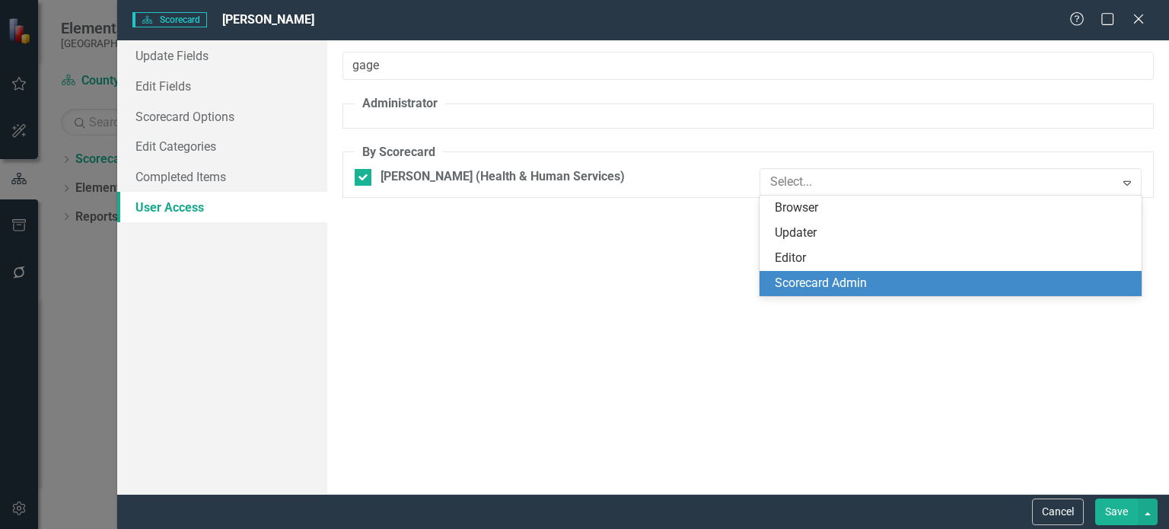
click at [855, 273] on div "Scorecard Admin" at bounding box center [951, 283] width 382 height 25
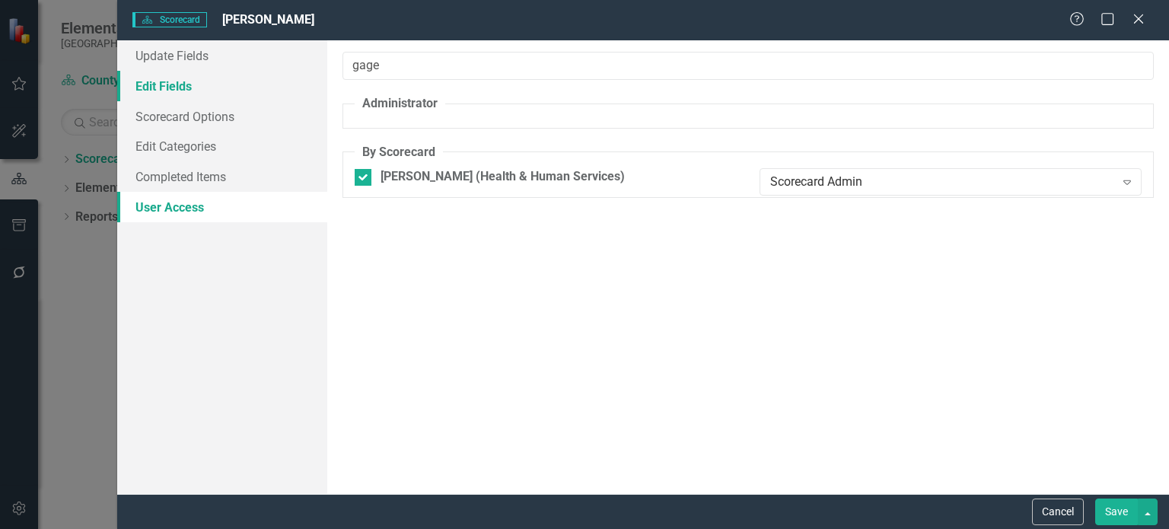
click at [186, 91] on link "Edit Fields" at bounding box center [222, 86] width 210 height 30
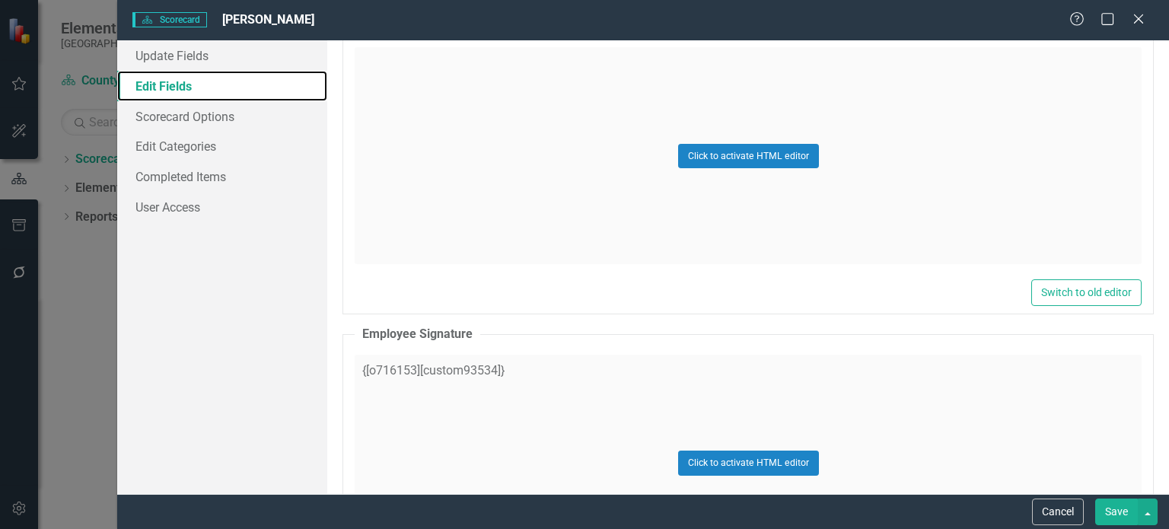
scroll to position [228, 0]
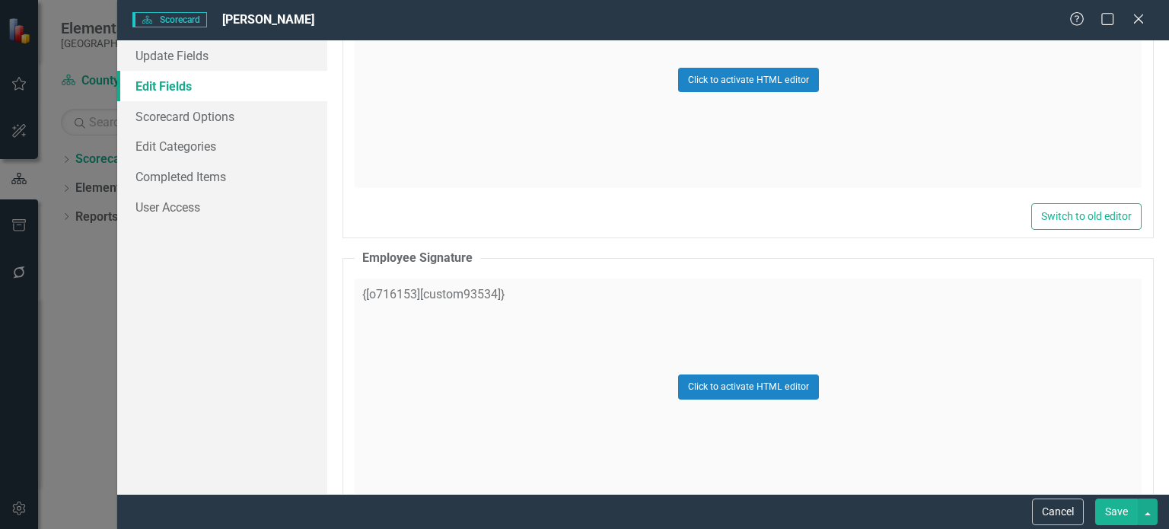
click at [1112, 514] on button "Save" at bounding box center [1116, 512] width 43 height 27
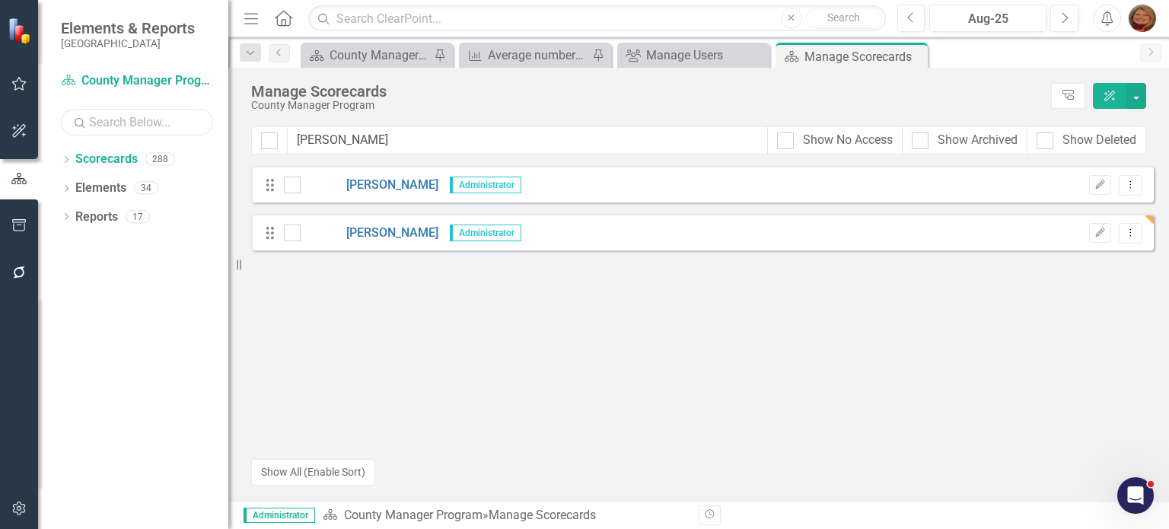
click at [119, 124] on input "text" at bounding box center [137, 122] width 152 height 27
type input "[PERSON_NAME]"
click at [67, 158] on icon "Dropdown" at bounding box center [66, 161] width 11 height 8
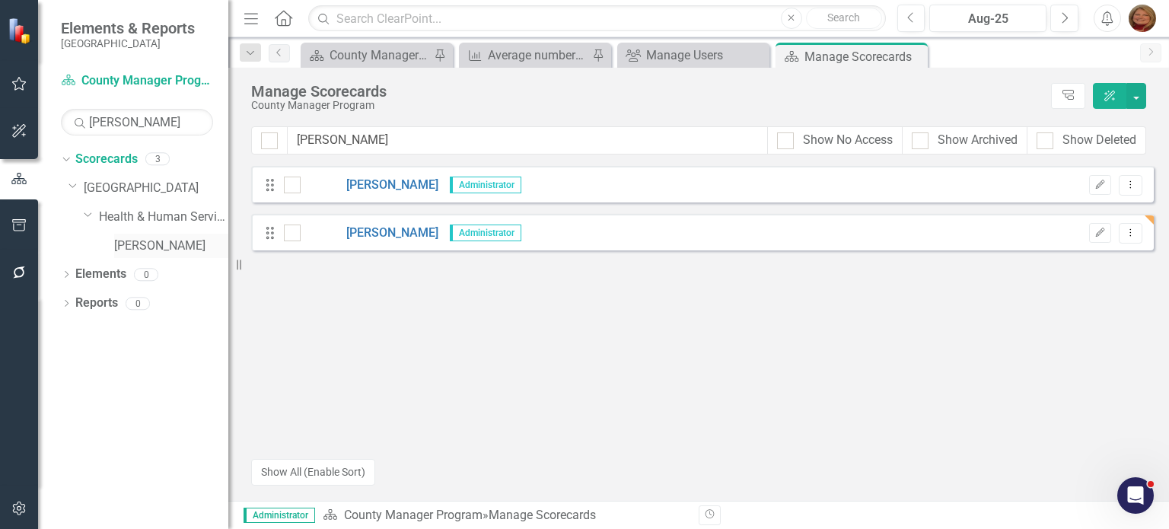
click at [171, 248] on link "[PERSON_NAME]" at bounding box center [171, 247] width 114 height 18
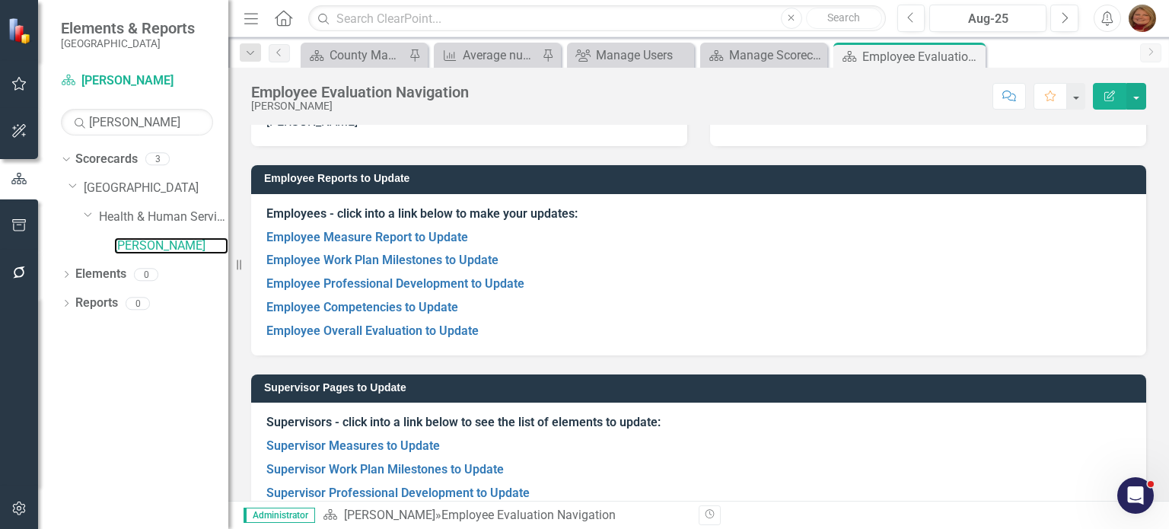
scroll to position [76, 0]
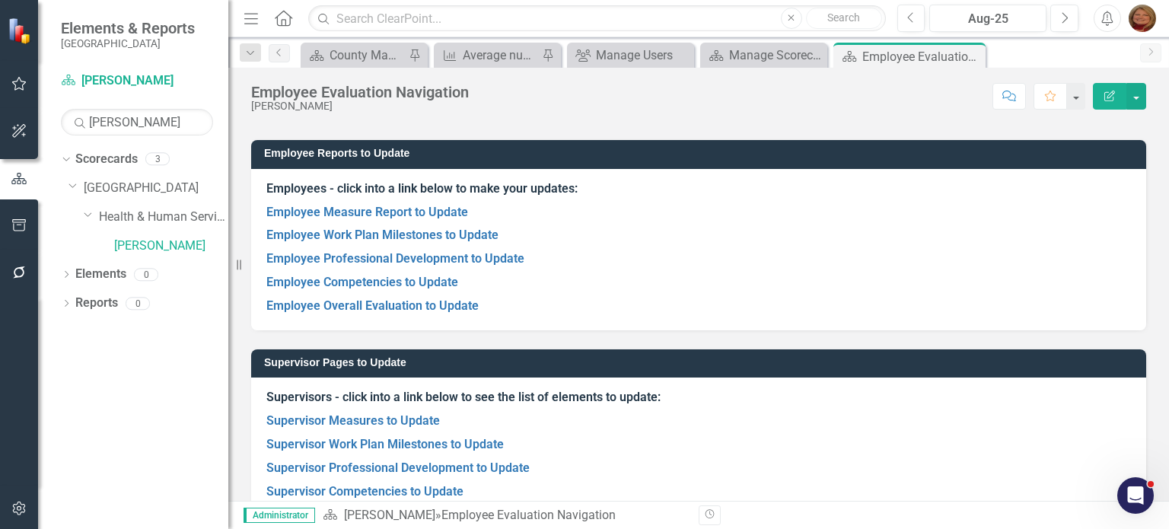
click at [748, 365] on h3 "Supervisor Pages to Update" at bounding box center [701, 362] width 875 height 11
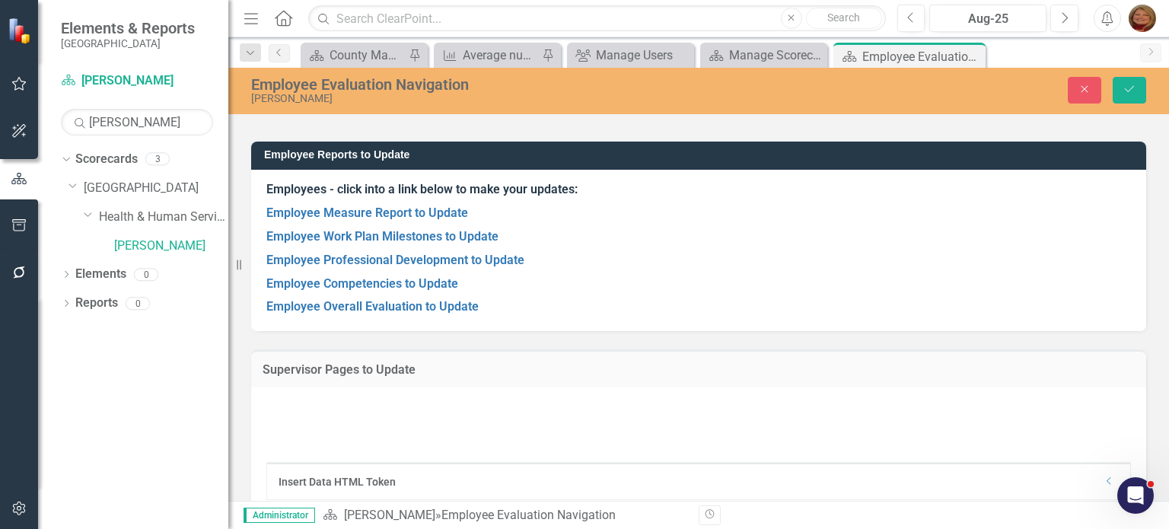
type textarea "<p><strong>Supervisors - click into a link below to see the list of elements to…"
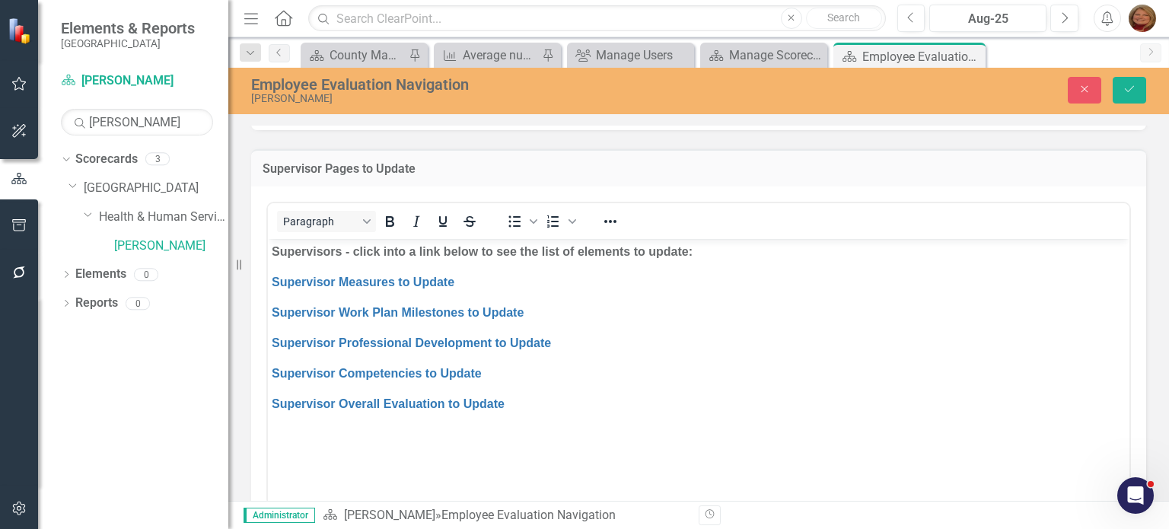
scroll to position [304, 0]
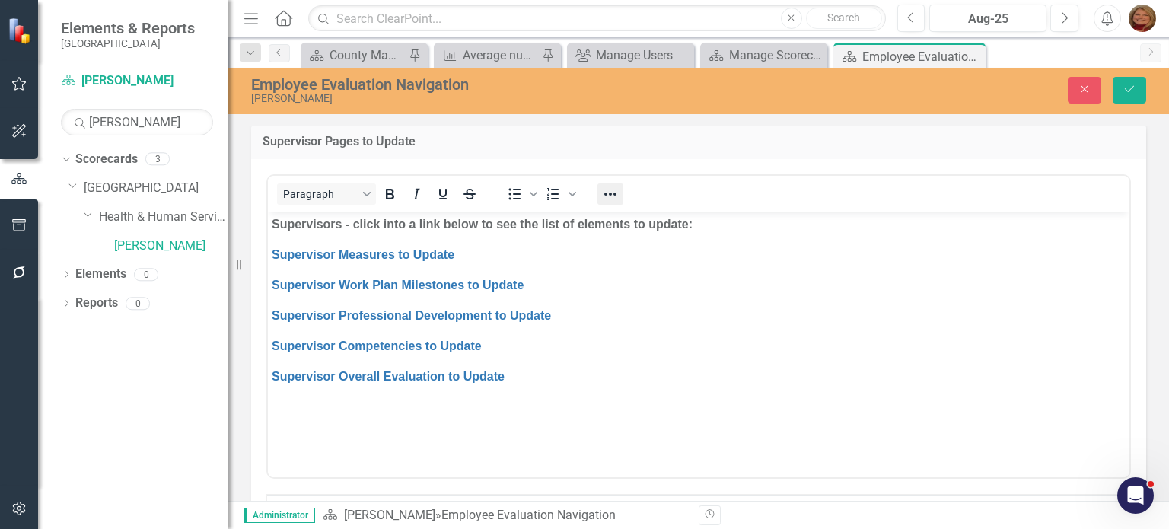
click at [618, 193] on icon "Reveal or hide additional toolbar items" at bounding box center [610, 194] width 18 height 18
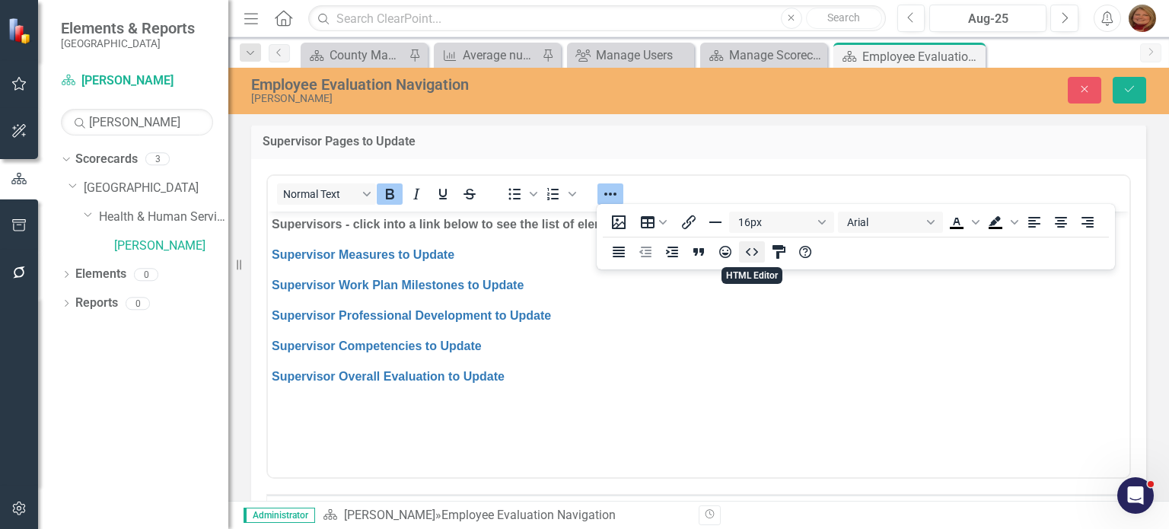
click at [759, 256] on icon "HTML Editor" at bounding box center [752, 252] width 18 height 18
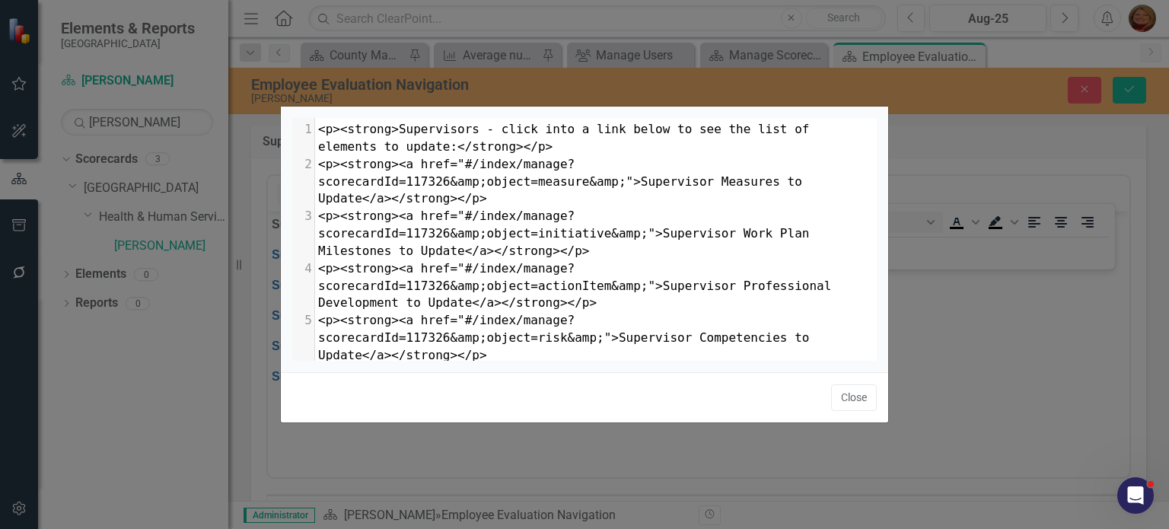
scroll to position [6, 0]
type textarea "117326"
drag, startPoint x: 399, startPoint y: 177, endPoint x: 438, endPoint y: 184, distance: 40.2
click at [438, 184] on span "<p><strong><a href="#/index/manage?scorecardId=117326&amp;object=measure&amp;">…" at bounding box center [563, 181] width 491 height 49
paste textarea
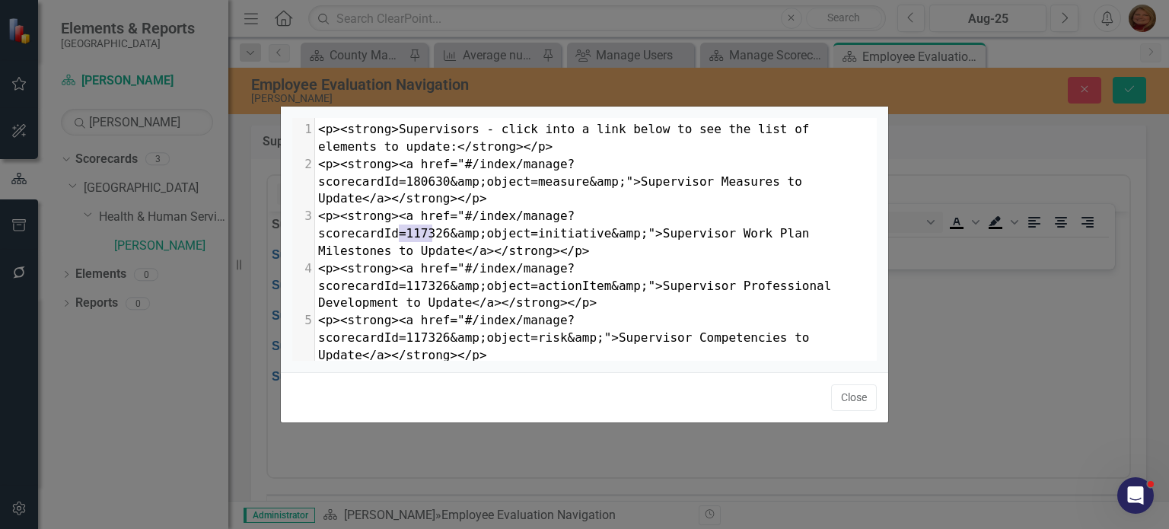
type textarea "117326"
drag, startPoint x: 397, startPoint y: 231, endPoint x: 442, endPoint y: 237, distance: 44.6
click at [442, 237] on span "<p><strong><a href="#/index/manage?scorecardId=117326&amp;object=initiative&amp…" at bounding box center [567, 233] width 499 height 49
paste textarea
type textarea "117326"
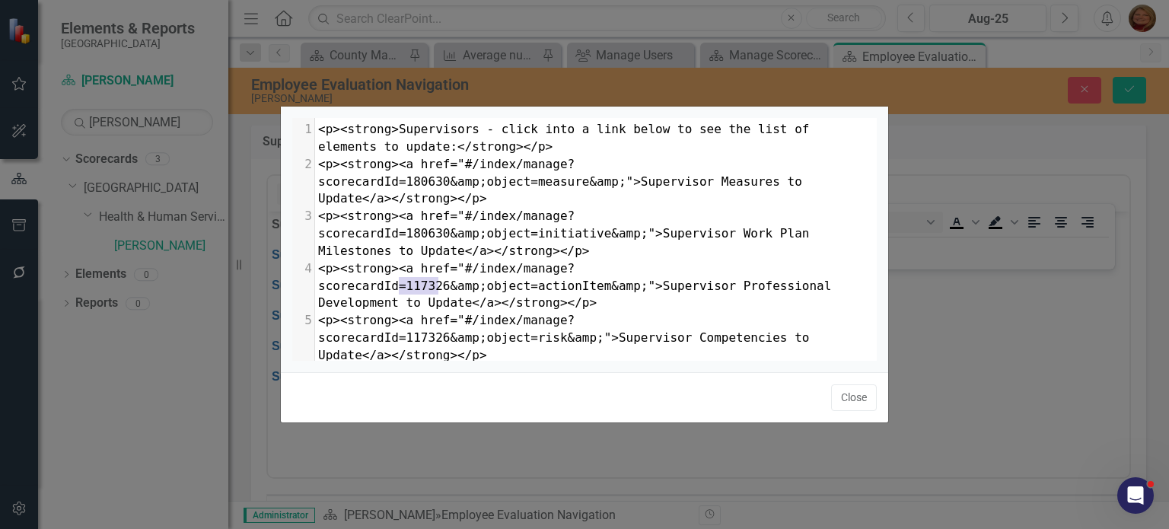
drag, startPoint x: 399, startPoint y: 282, endPoint x: 437, endPoint y: 283, distance: 38.1
click at [437, 283] on span "<p><strong><a href="#/index/manage?scorecardId=117326&amp;object=actionItem&amp…" at bounding box center [578, 285] width 521 height 49
paste textarea
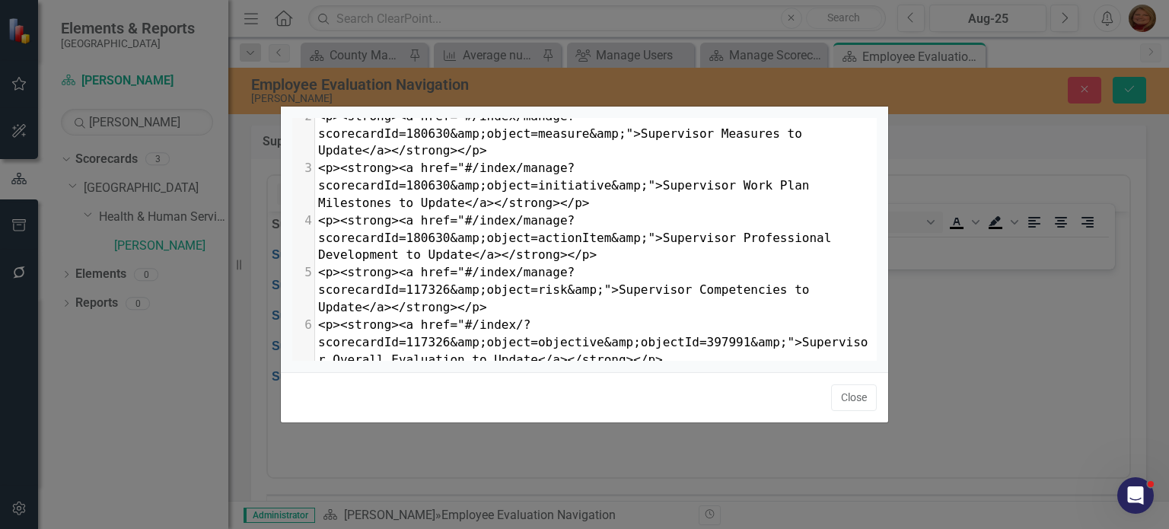
scroll to position [68, 0]
type textarea "117326"
drag, startPoint x: 397, startPoint y: 266, endPoint x: 440, endPoint y: 275, distance: 43.4
click at [440, 275] on span "<p><strong><a href="#/index/manage?scorecardId=117326&amp;object=risk&amp;">Sup…" at bounding box center [567, 289] width 499 height 49
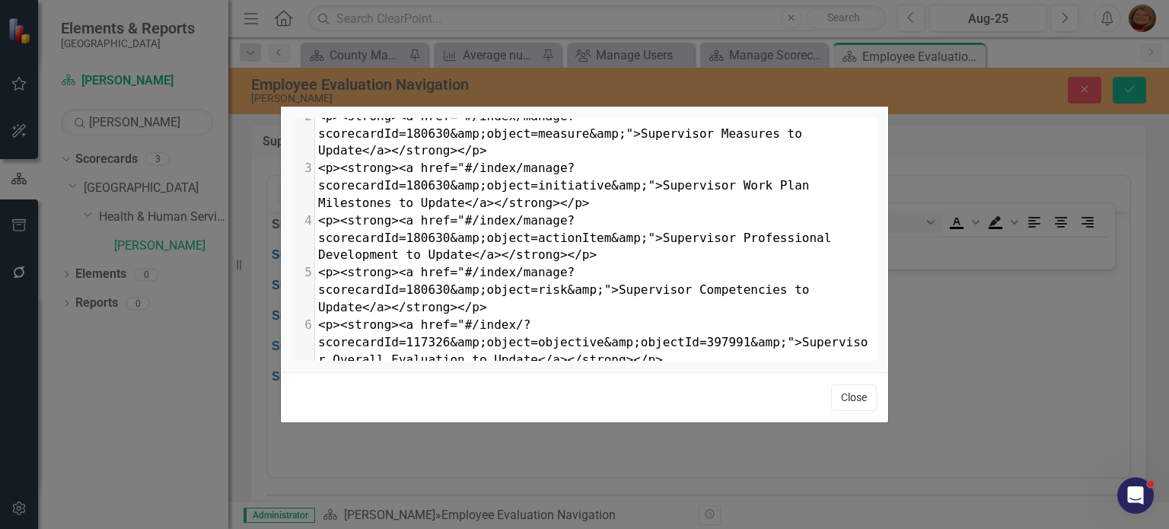
click at [854, 396] on button "Close" at bounding box center [854, 397] width 46 height 27
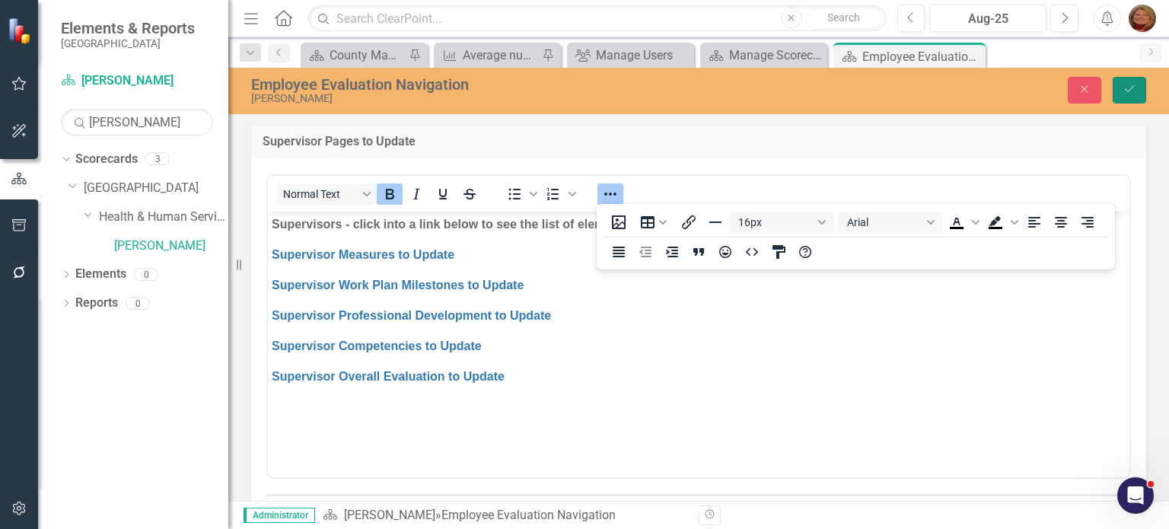
click at [1130, 89] on icon "Save" at bounding box center [1130, 89] width 14 height 11
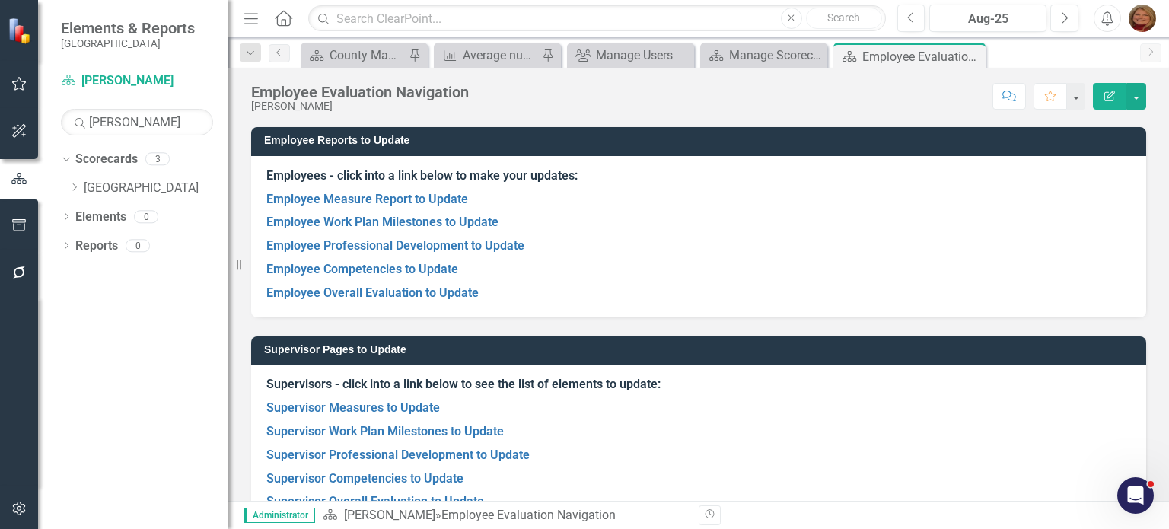
scroll to position [129, 0]
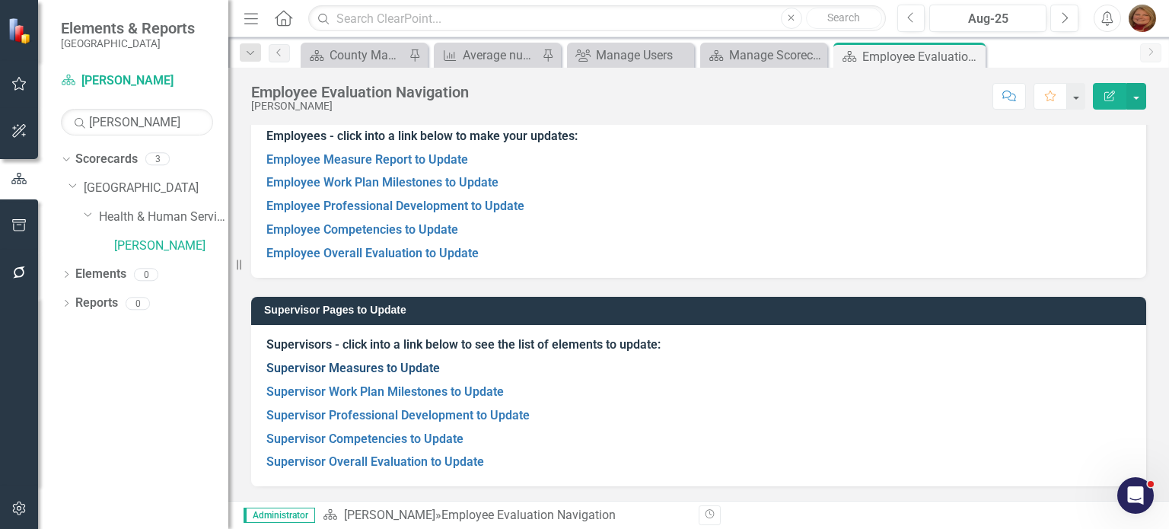
click at [425, 367] on link "Supervisor Measures to Update" at bounding box center [353, 368] width 174 height 14
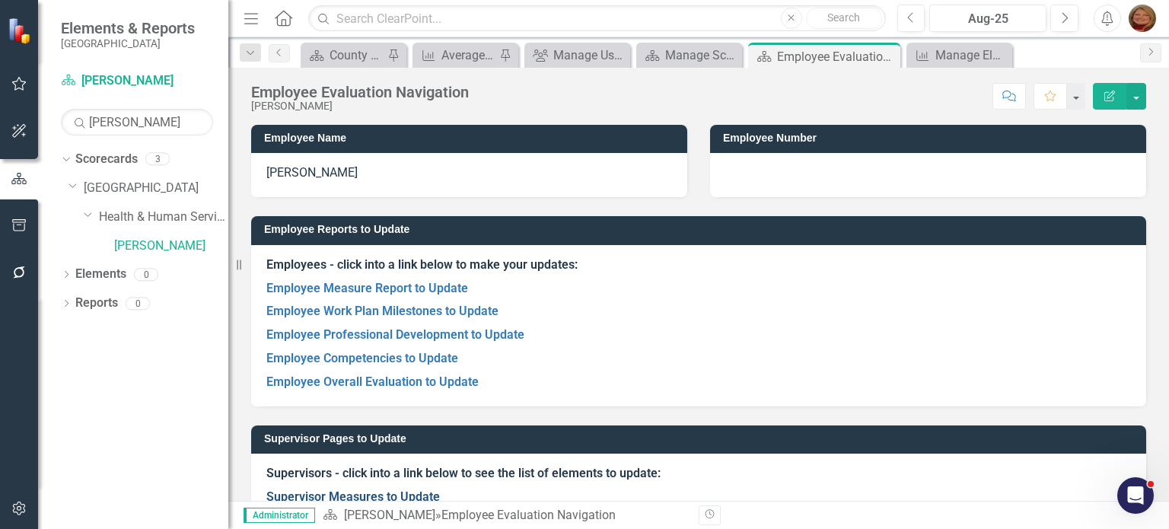
scroll to position [76, 0]
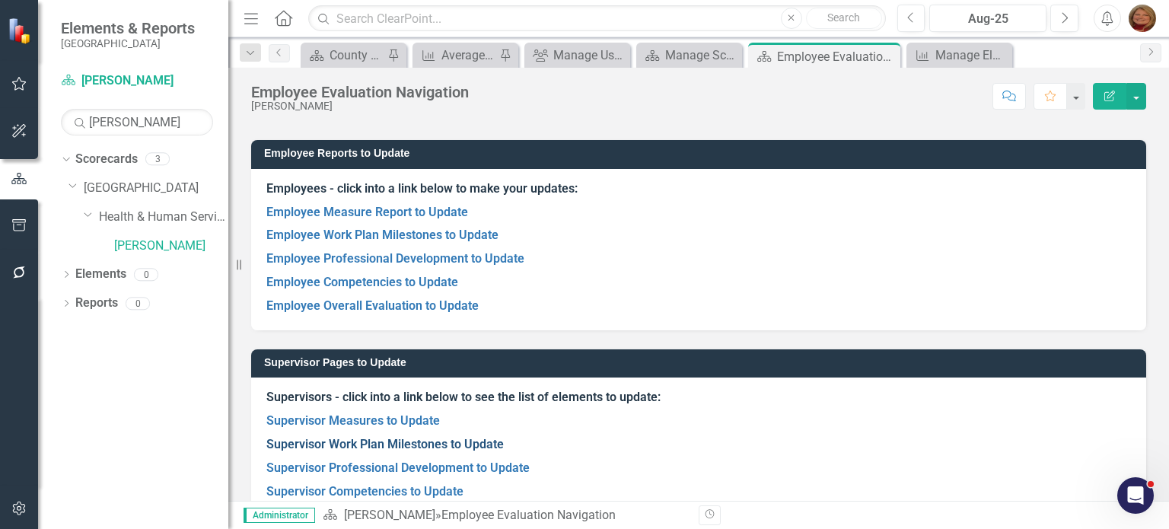
click at [413, 444] on link "Supervisor Work Plan Milestones to Update" at bounding box center [385, 444] width 238 height 14
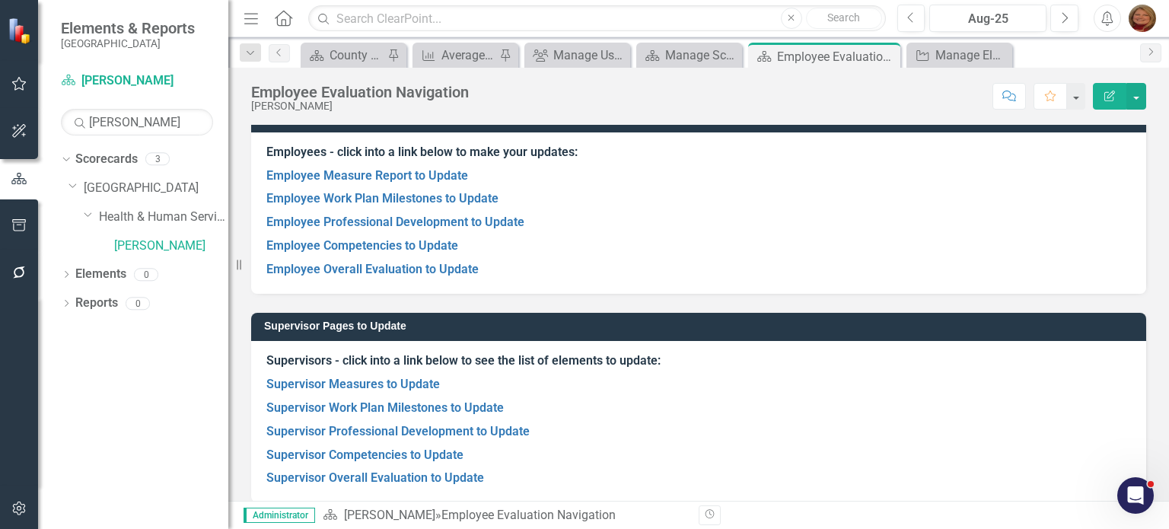
scroll to position [129, 0]
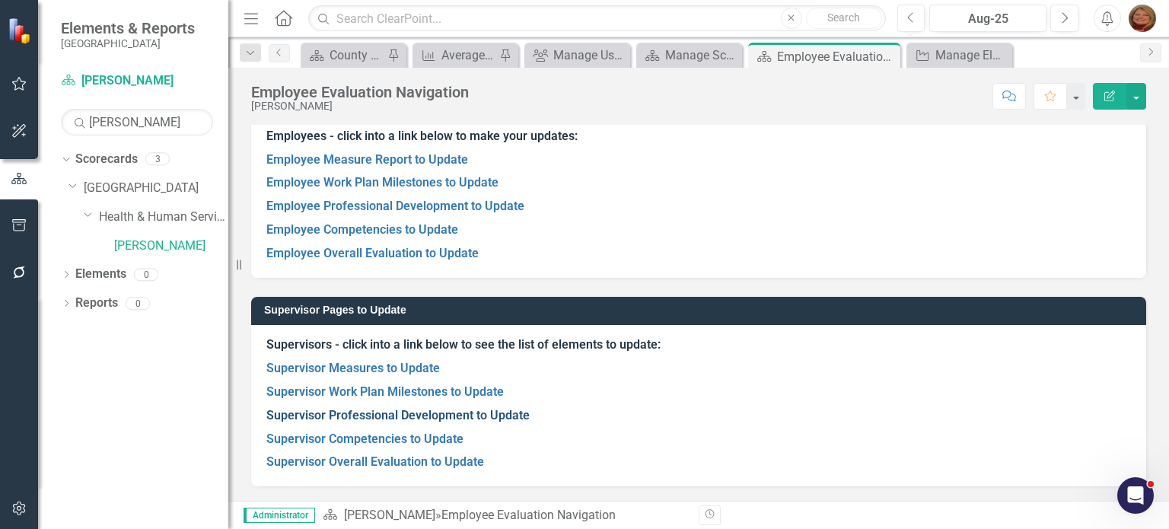
click at [359, 412] on link "Supervisor Professional Development to Update" at bounding box center [397, 415] width 263 height 14
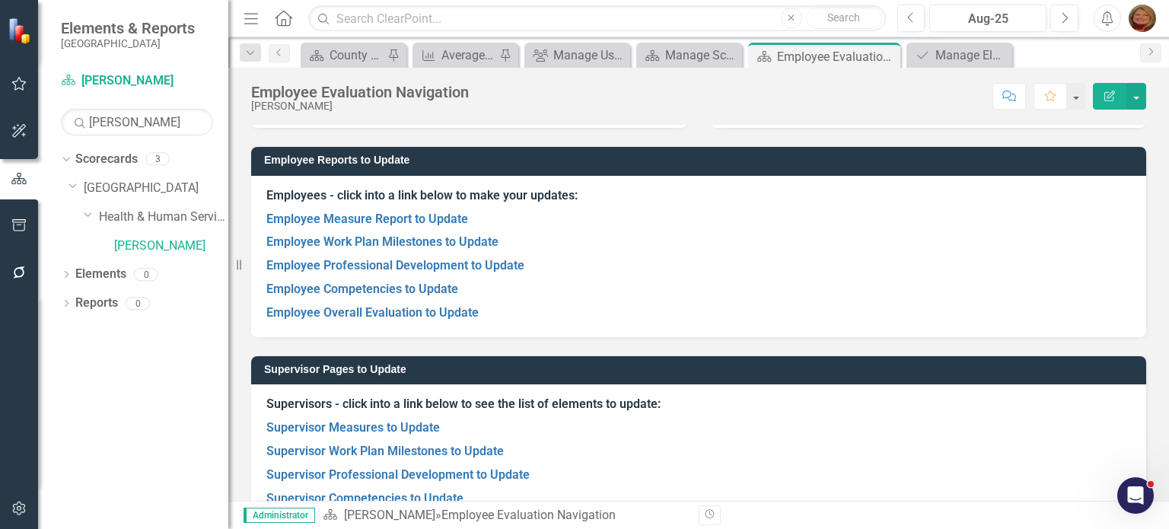
scroll to position [129, 0]
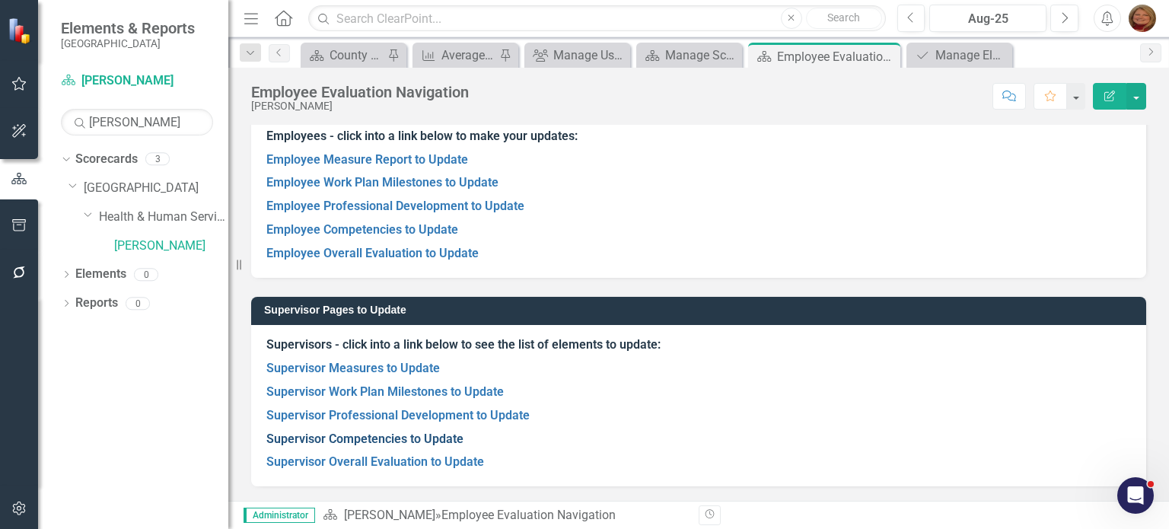
click at [411, 439] on link "Supervisor Competencies to Update" at bounding box center [364, 439] width 197 height 14
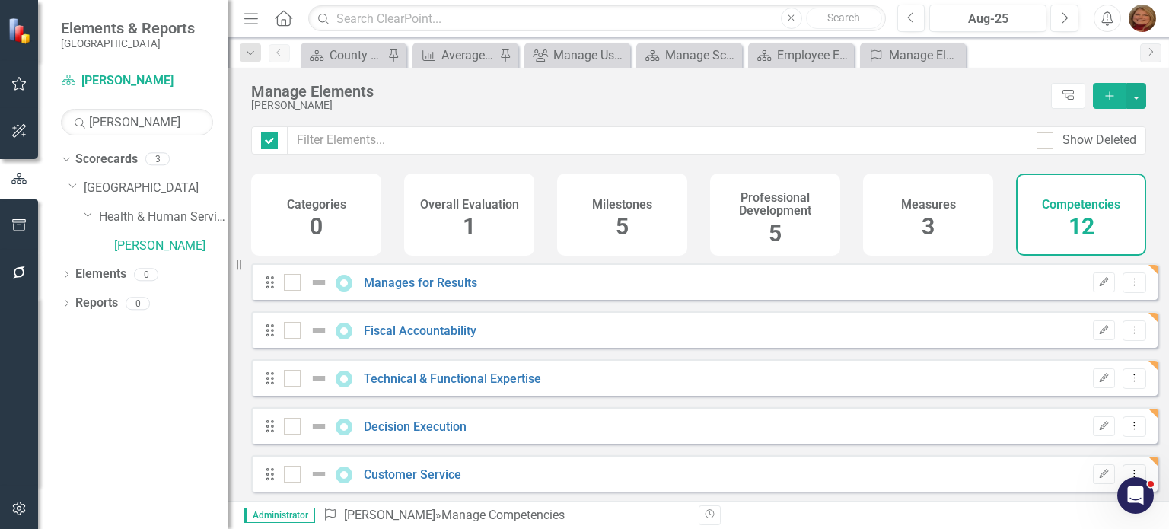
checkbox input "false"
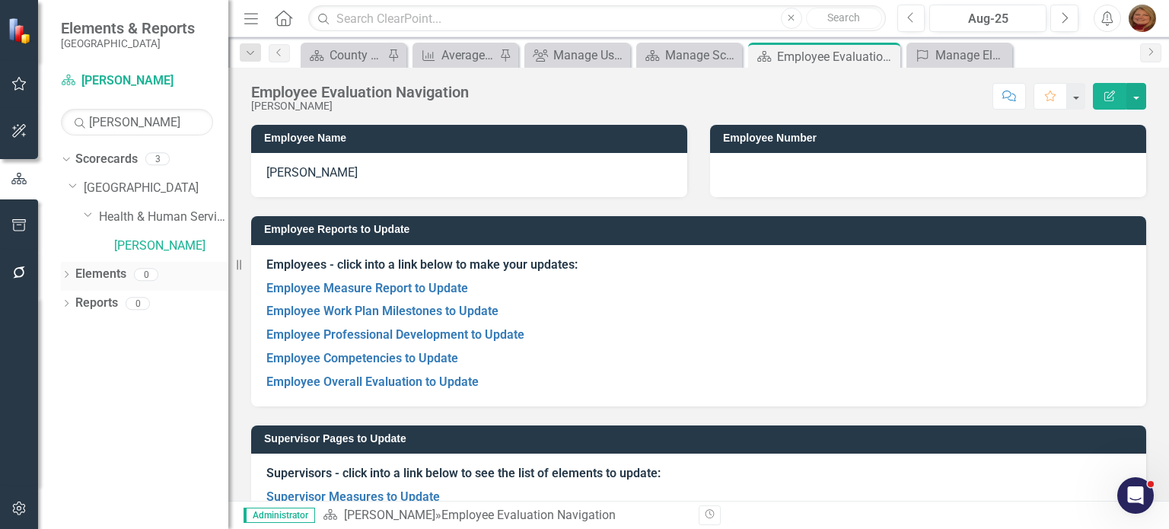
click at [67, 273] on icon at bounding box center [67, 274] width 4 height 7
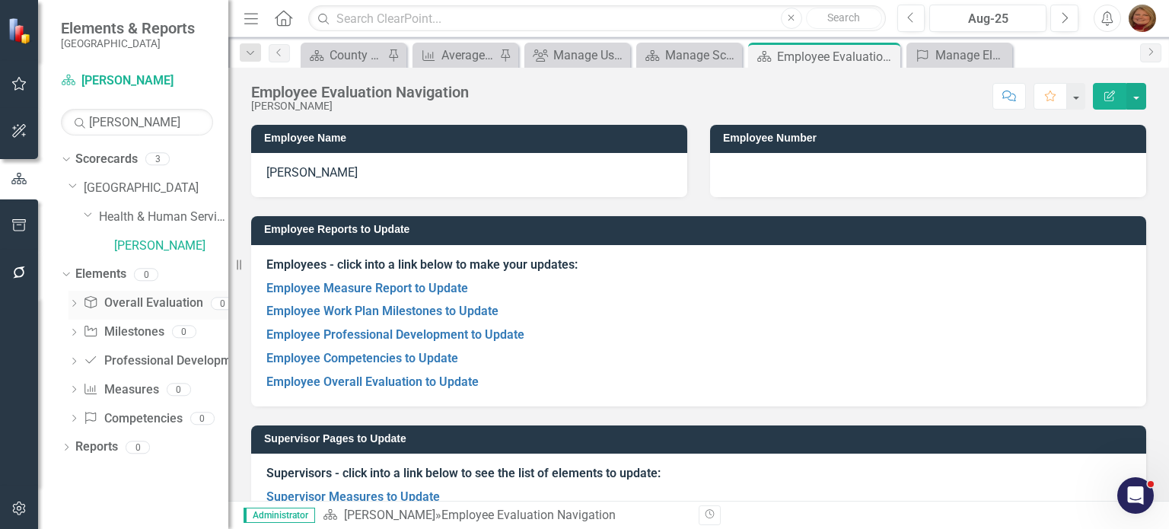
click at [148, 304] on link "Overall Evaluation Overall Evaluation" at bounding box center [143, 304] width 120 height 18
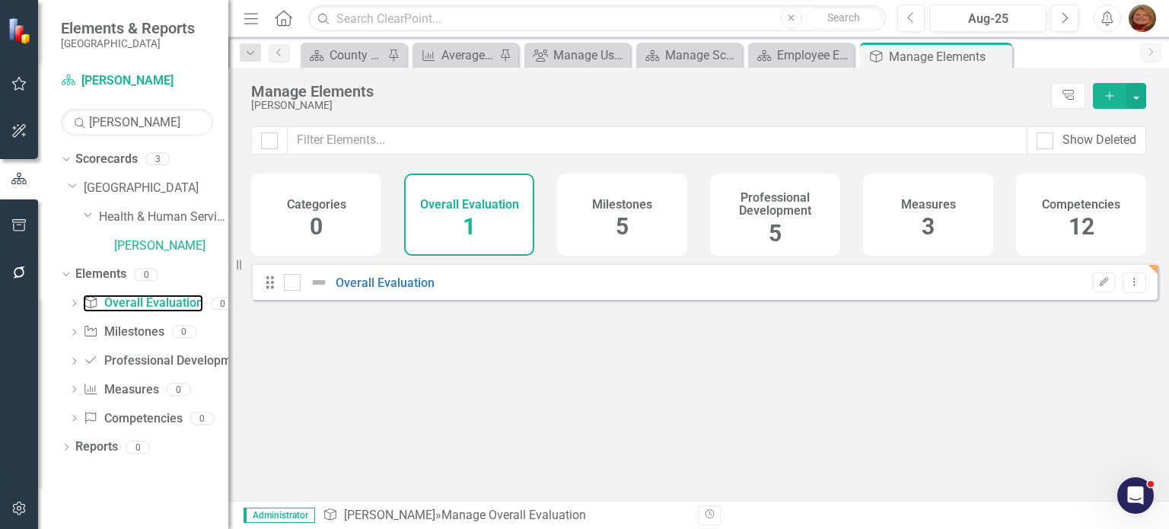
checkbox input "false"
click at [406, 290] on link "Overall Evaluation" at bounding box center [385, 283] width 99 height 14
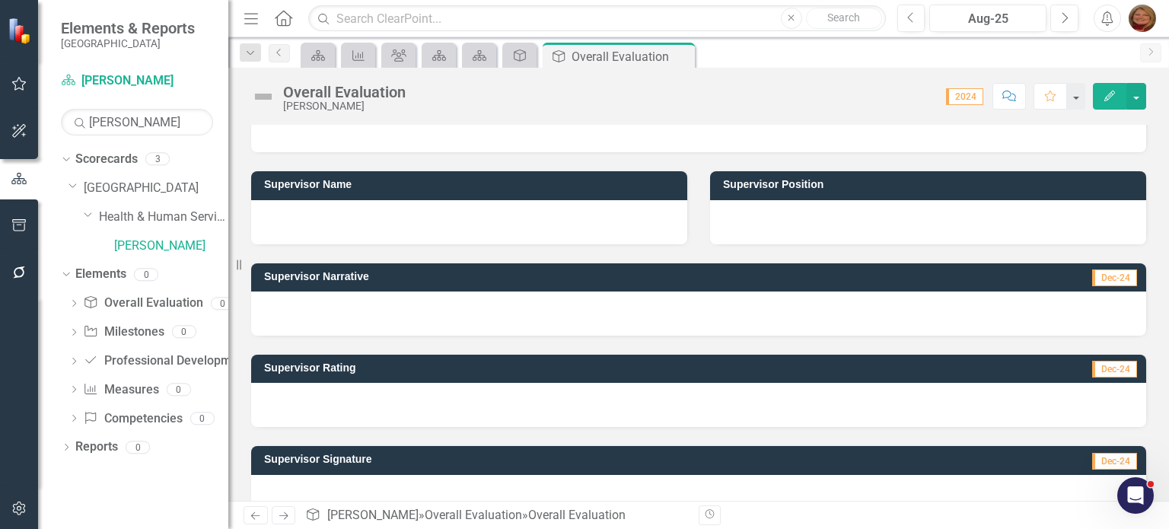
scroll to position [381, 0]
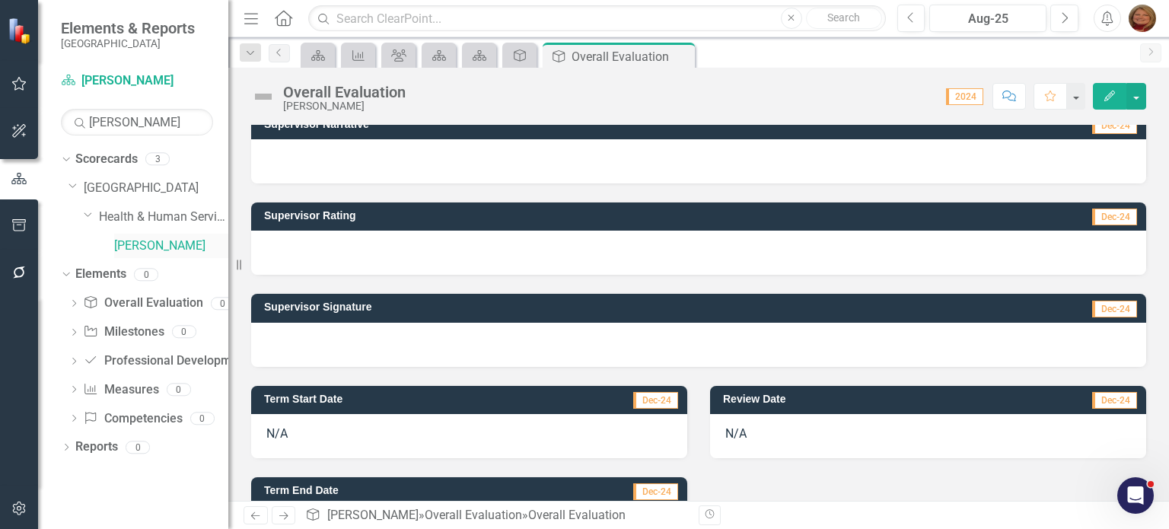
click at [168, 243] on link "[PERSON_NAME]" at bounding box center [171, 247] width 114 height 18
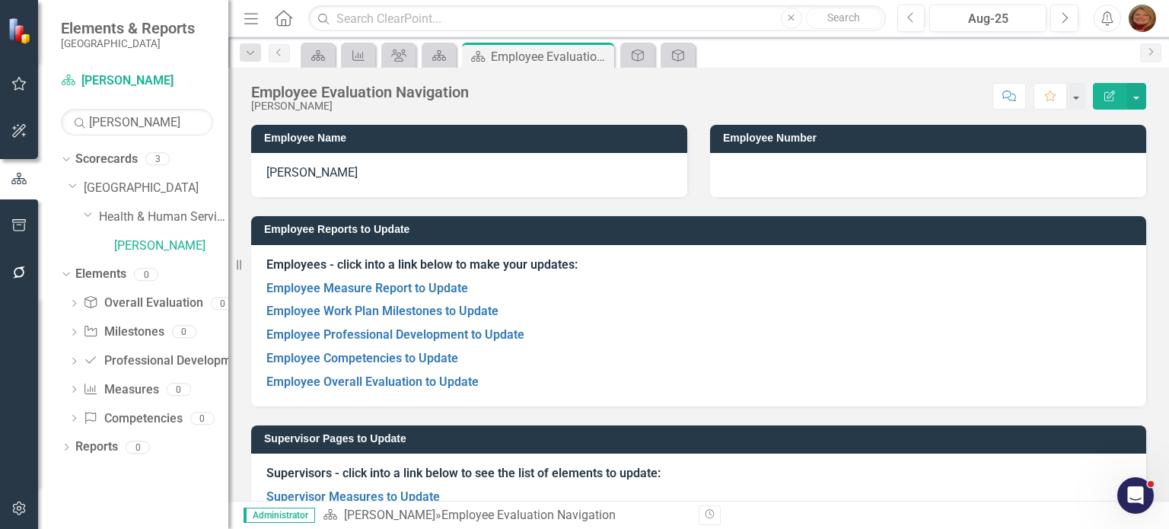
click at [585, 435] on h3 "Supervisor Pages to Update" at bounding box center [701, 438] width 875 height 11
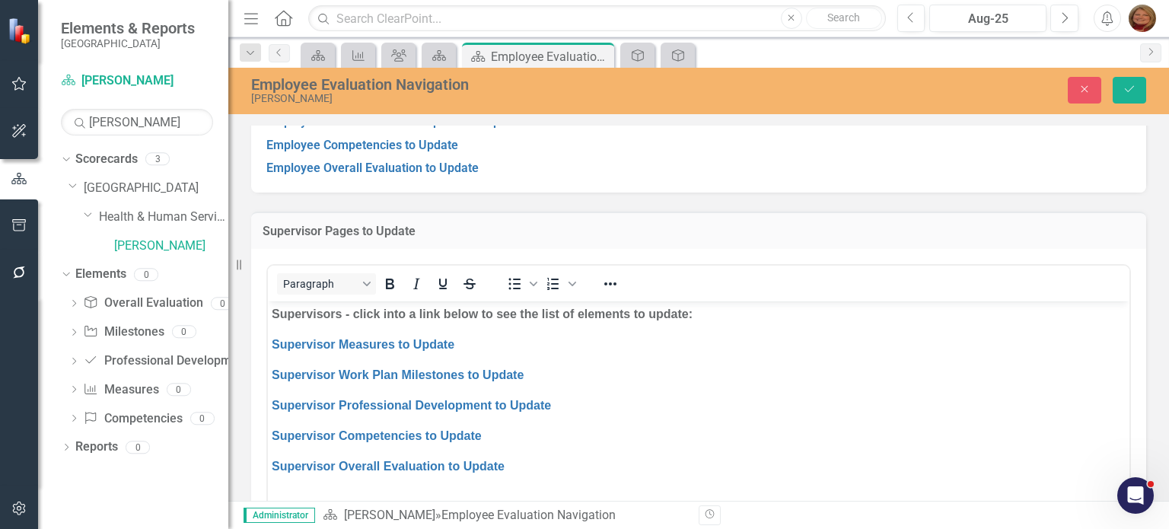
scroll to position [228, 0]
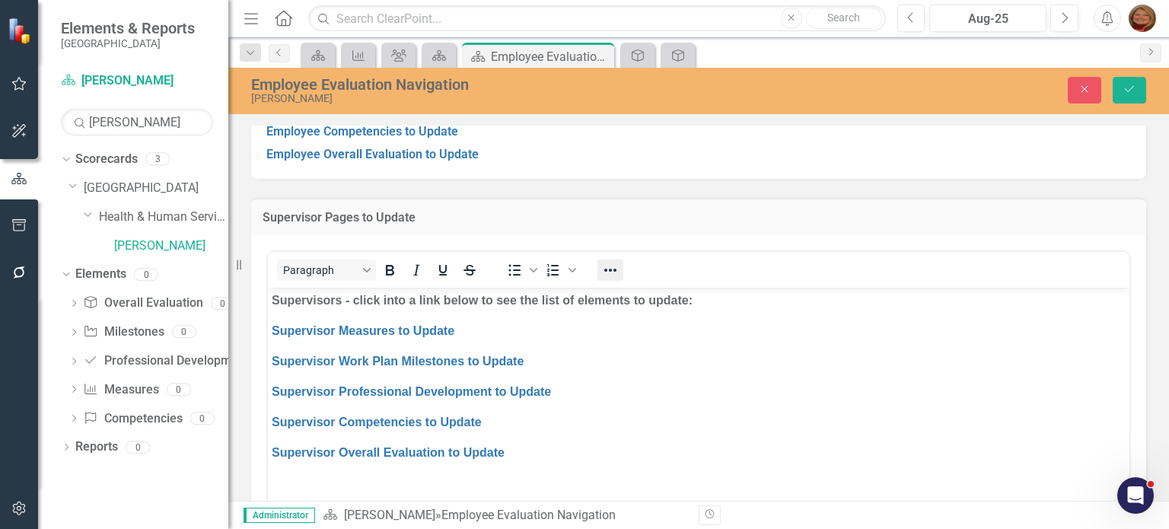
click at [612, 273] on icon "Reveal or hide additional toolbar items" at bounding box center [610, 270] width 18 height 18
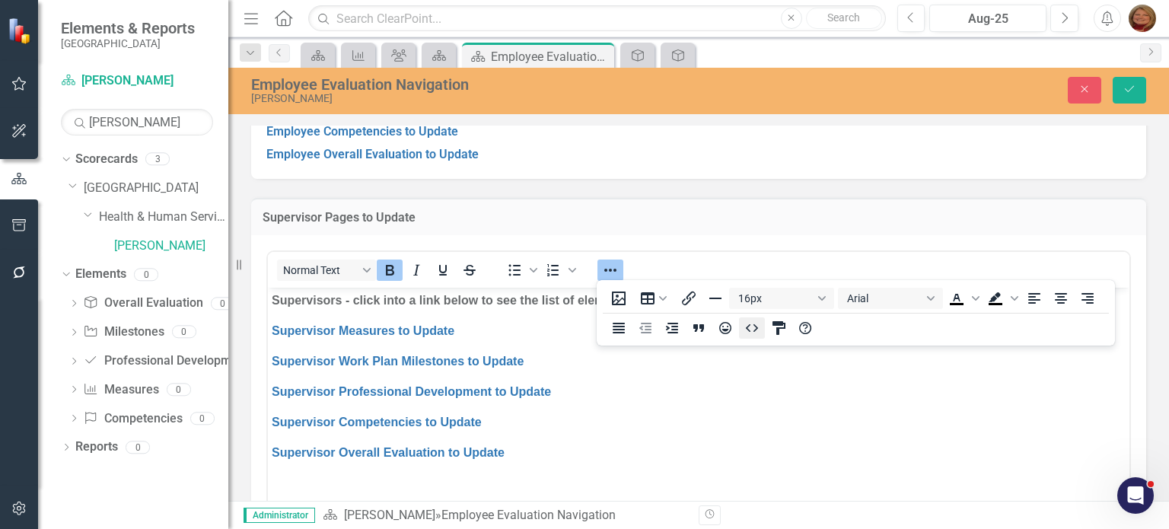
click at [753, 332] on icon "HTML Editor" at bounding box center [752, 328] width 18 height 18
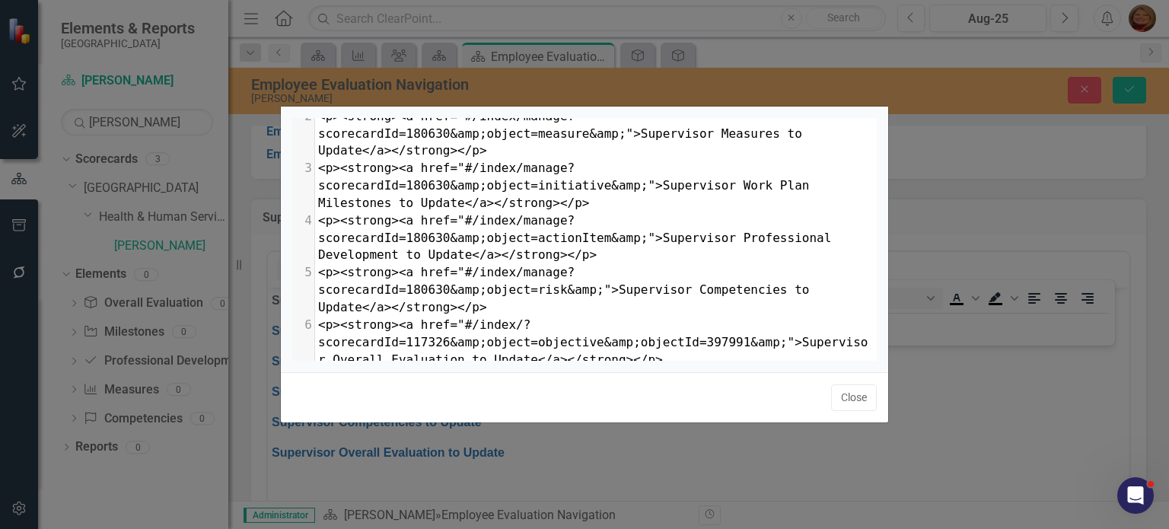
scroll to position [68, 0]
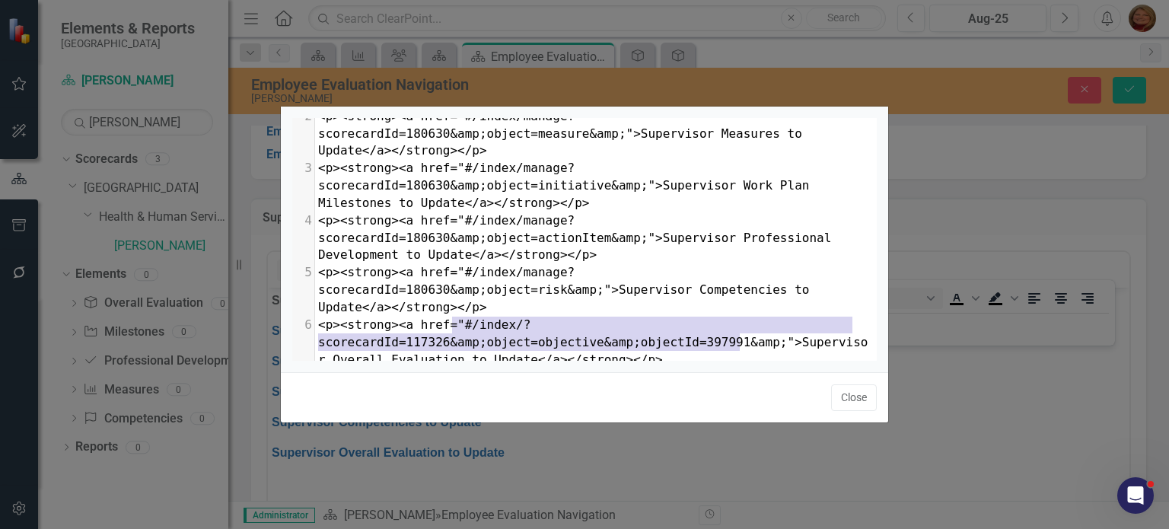
type textarea "#/index/?scorecardId=117326&amp;object=objective&amp;objectId=397991&amp;"
drag, startPoint x: 453, startPoint y: 302, endPoint x: 745, endPoint y: 320, distance: 292.8
click at [745, 320] on span "<p><strong><a href="#/index/?scorecardId=117326&amp;object=objective&amp;object…" at bounding box center [593, 341] width 550 height 49
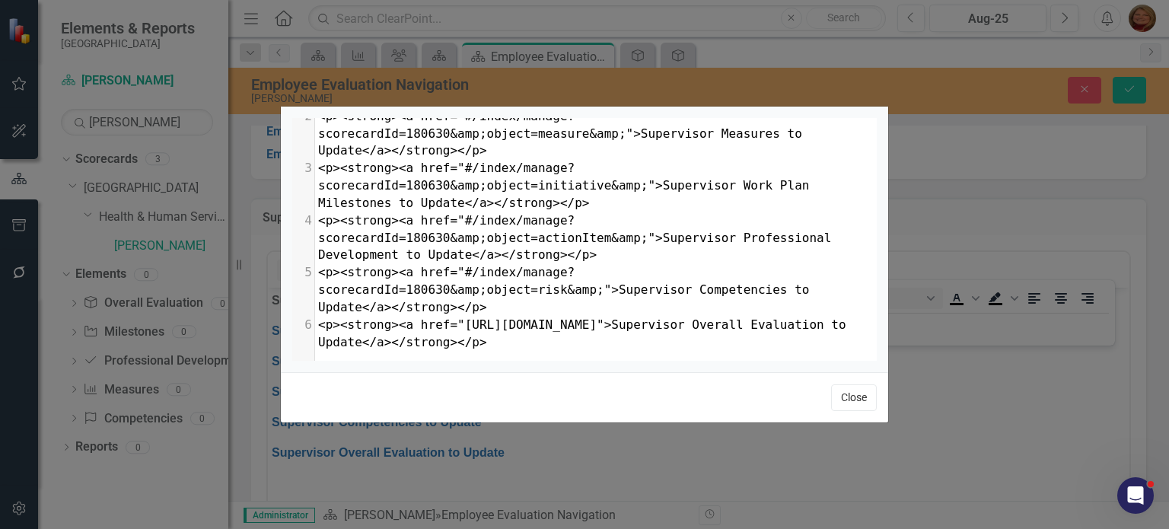
click at [853, 397] on button "Close" at bounding box center [854, 397] width 46 height 27
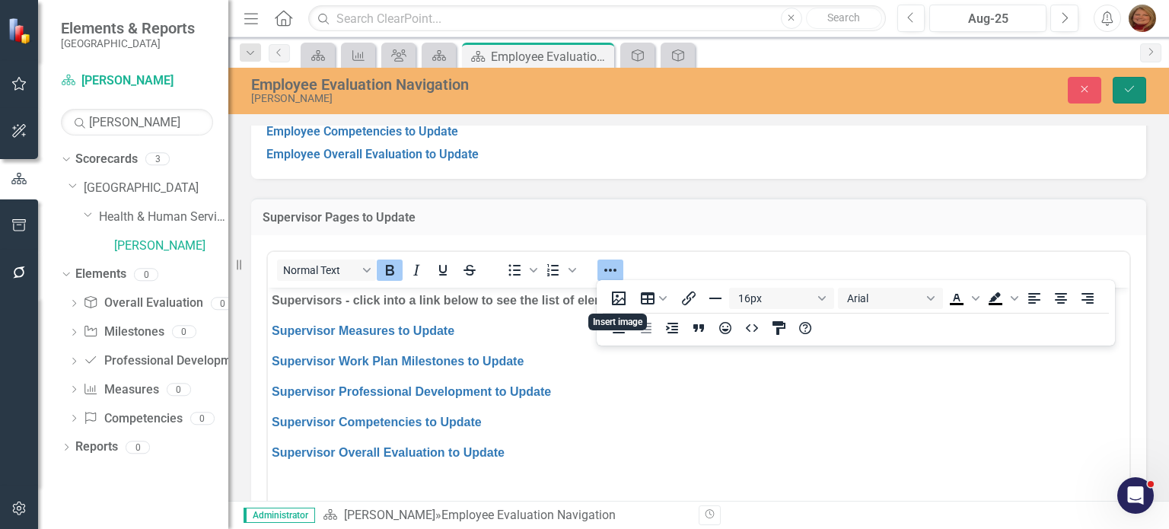
click at [1133, 91] on icon "Save" at bounding box center [1130, 89] width 14 height 11
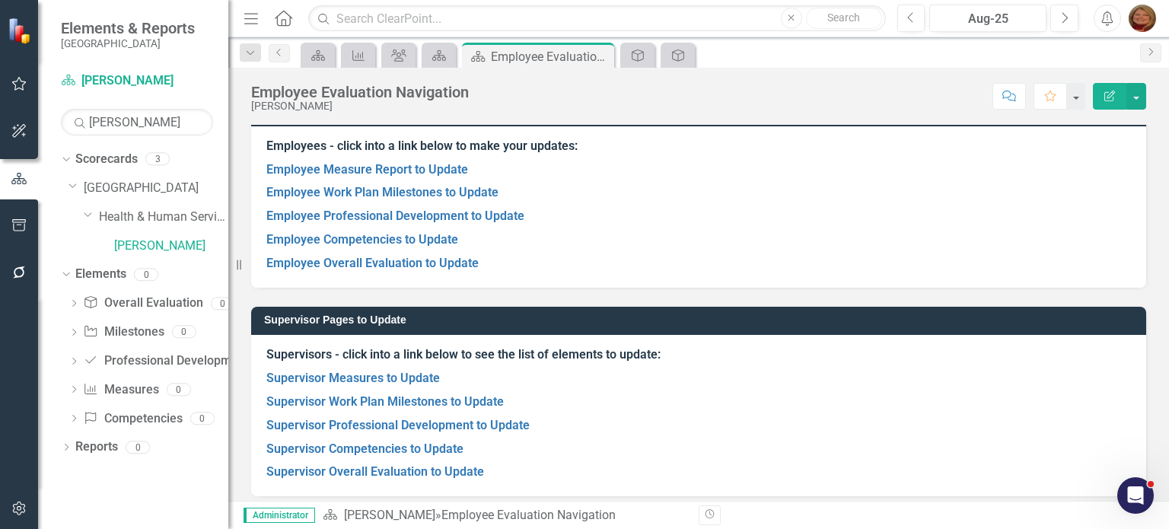
scroll to position [129, 0]
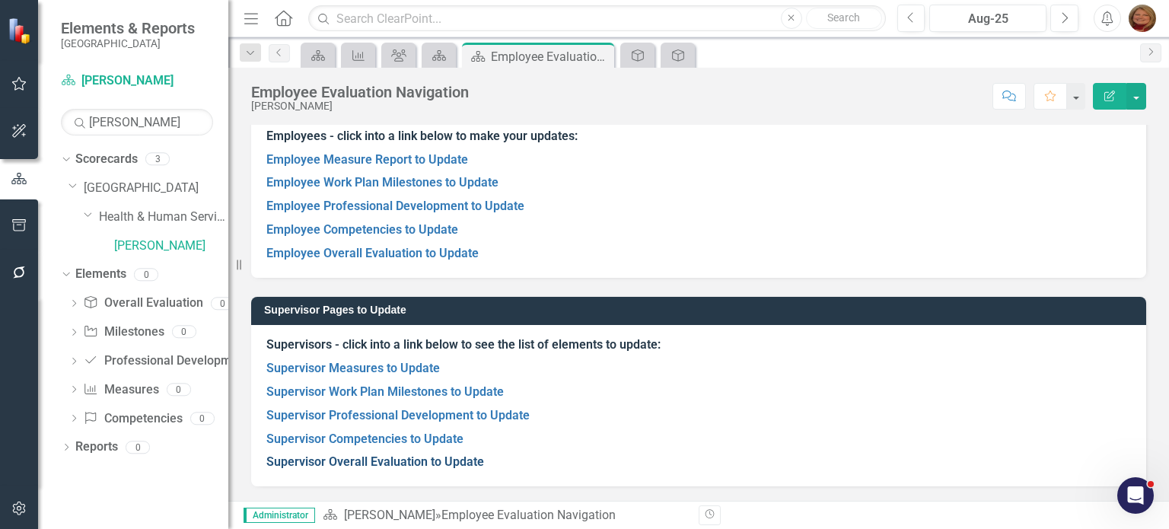
click at [423, 459] on link "Supervisor Overall Evaluation to Update" at bounding box center [375, 461] width 218 height 14
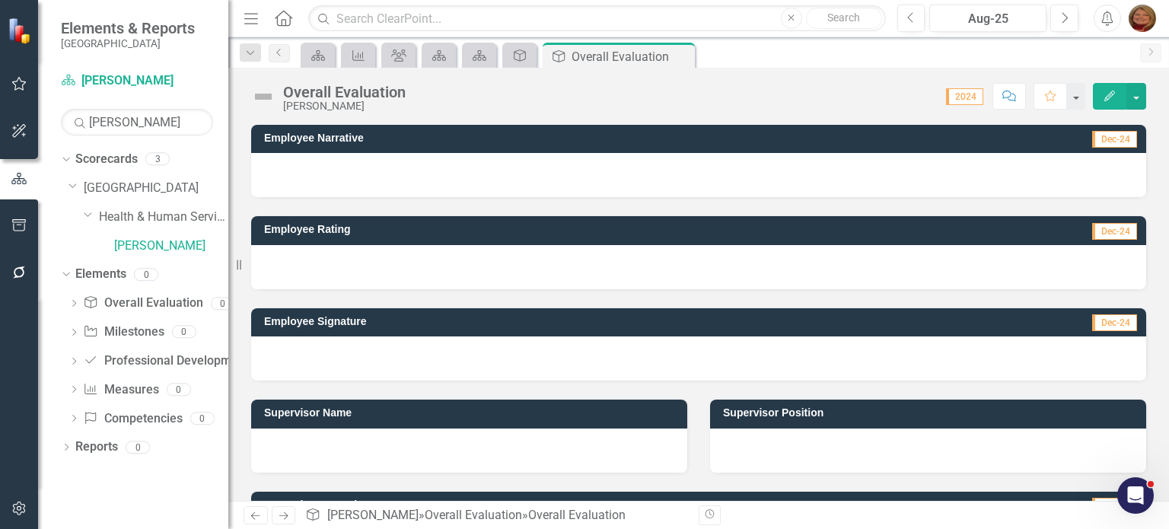
scroll to position [152, 0]
